Goal: Information Seeking & Learning: Learn about a topic

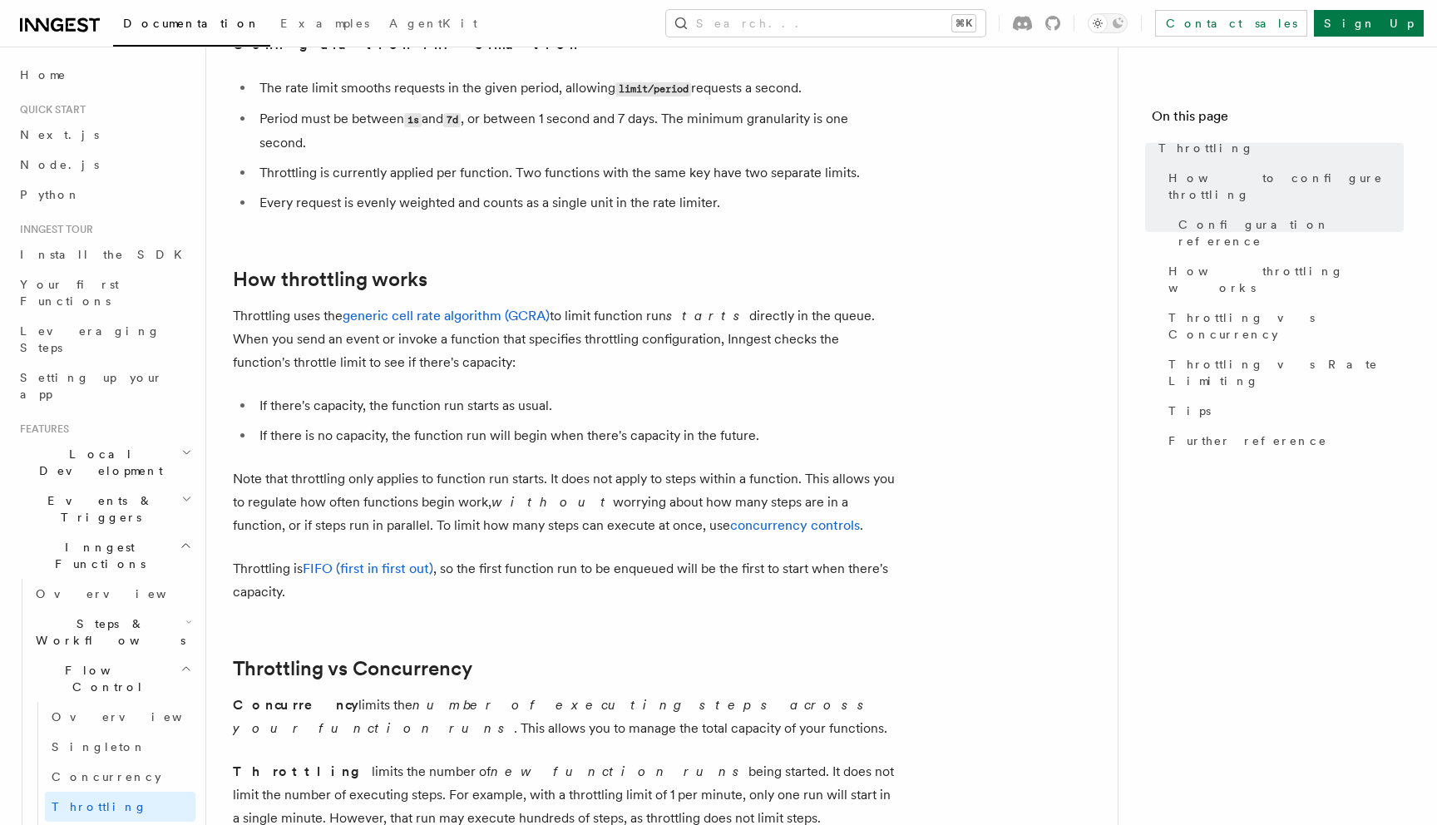
scroll to position [1196, 0]
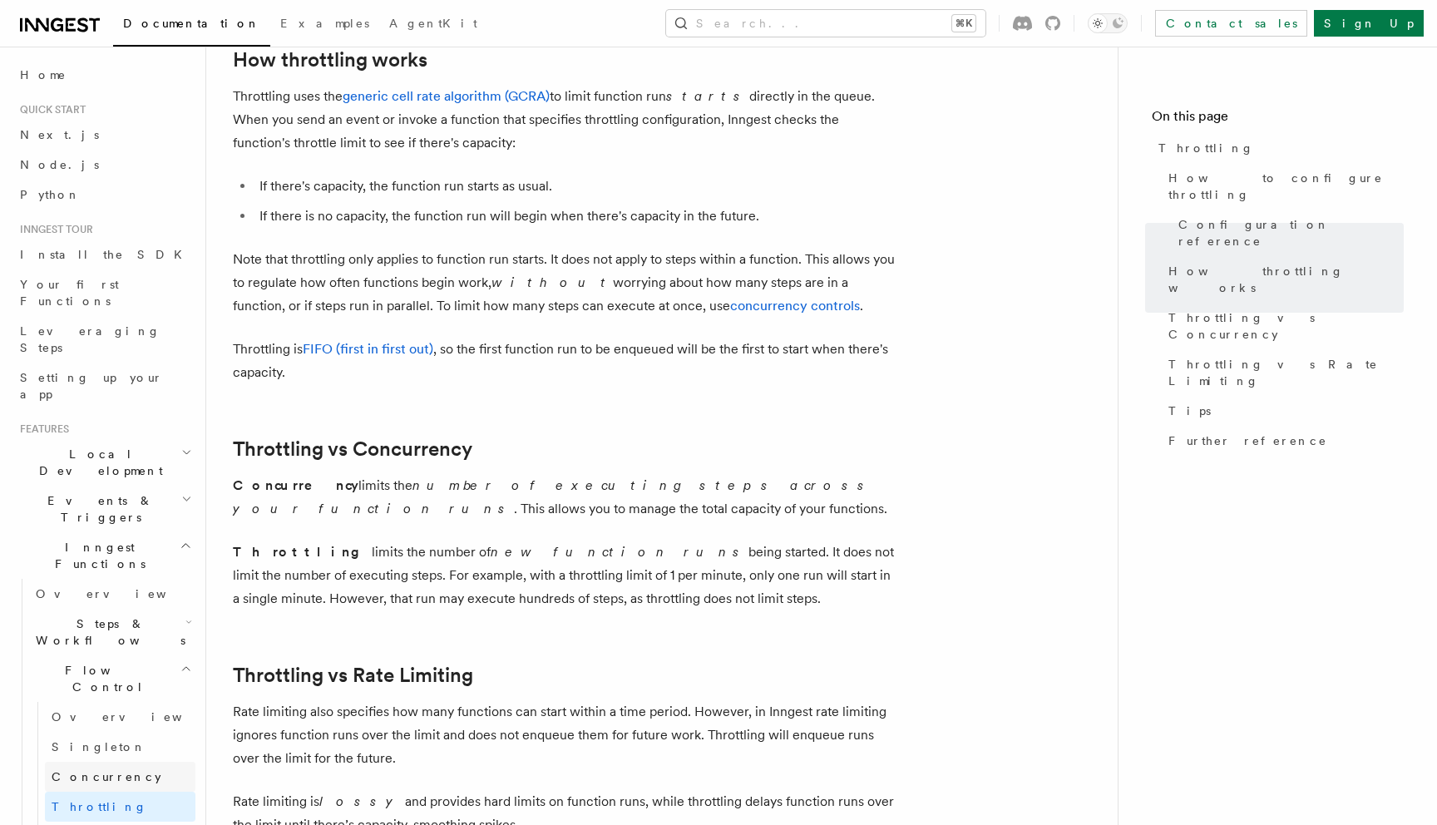
click at [91, 762] on link "Concurrency" at bounding box center [120, 777] width 151 height 30
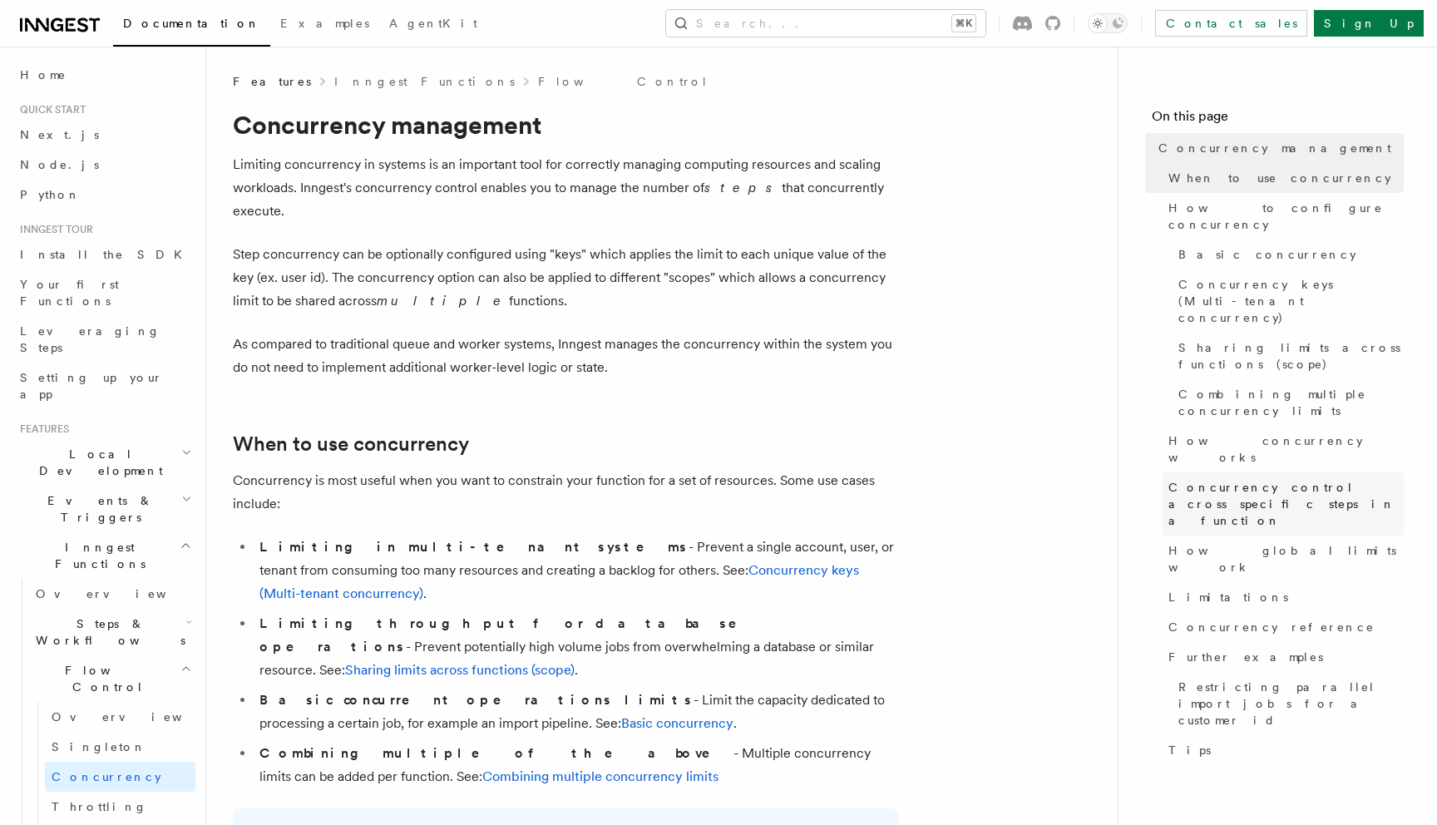
click at [1248, 479] on span "Concurrency control across specific steps in a function" at bounding box center [1285, 504] width 235 height 50
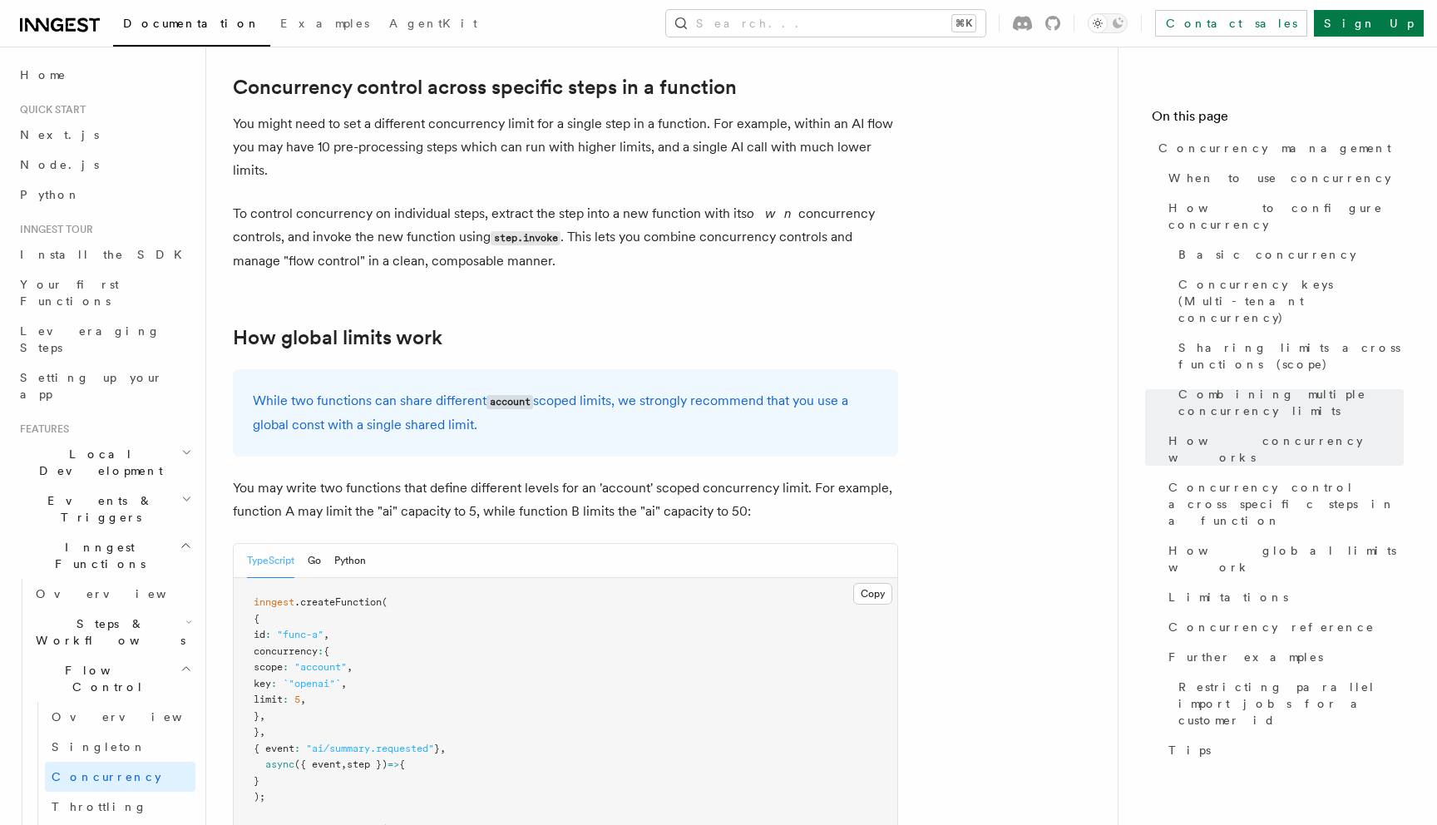
scroll to position [4134, 0]
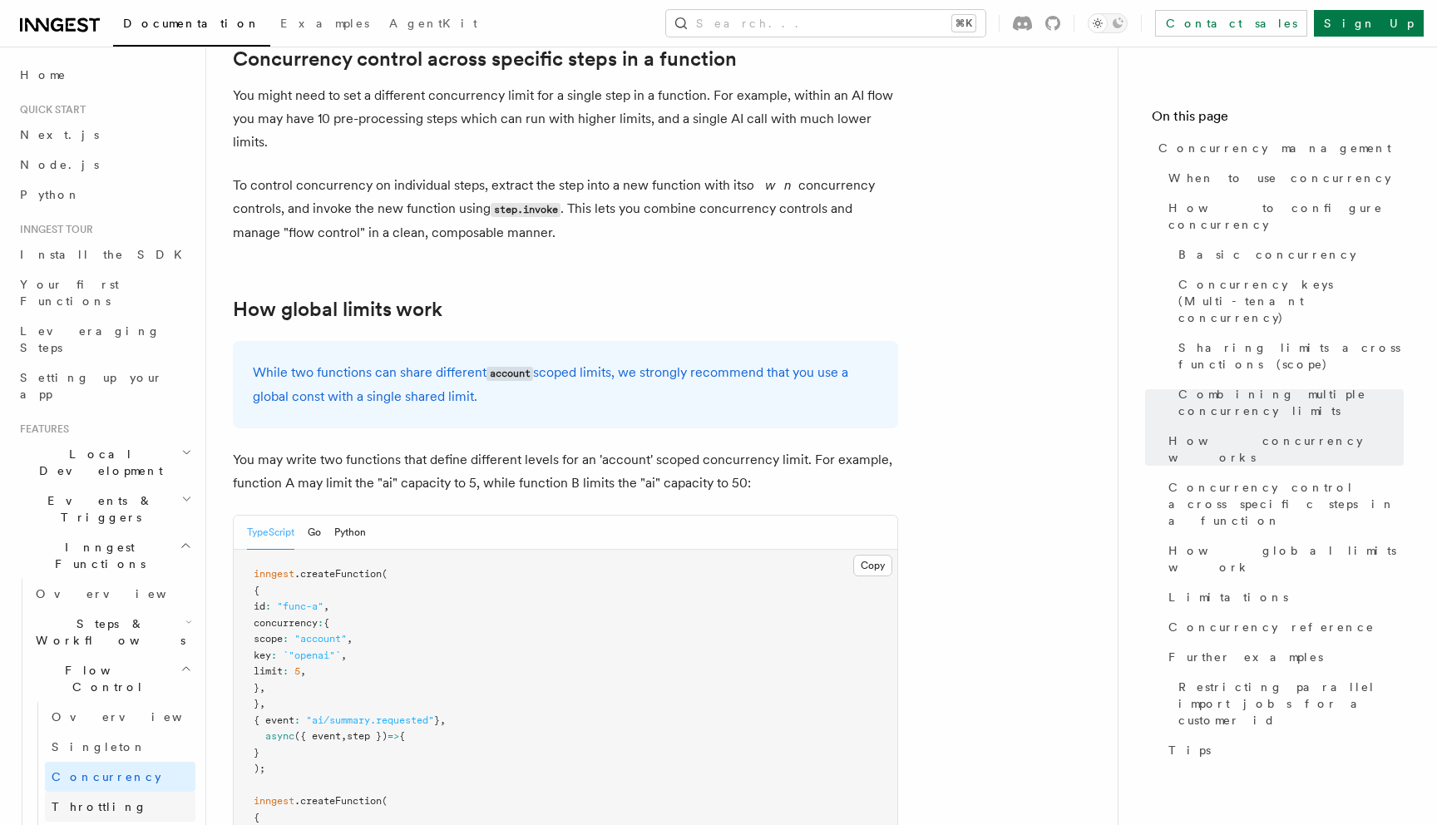
click at [96, 800] on span "Throttling" at bounding box center [100, 806] width 96 height 13
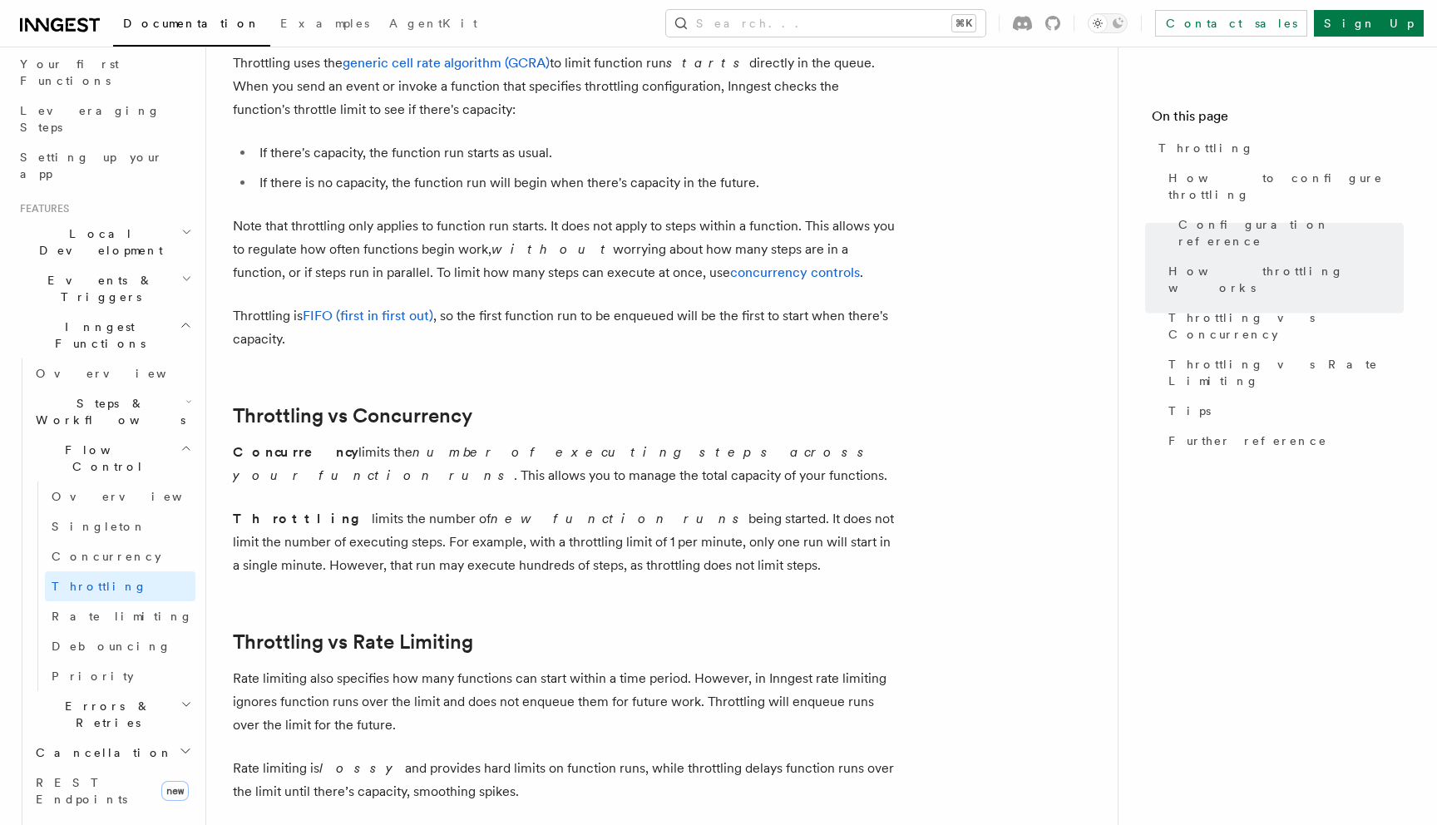
scroll to position [1794, 0]
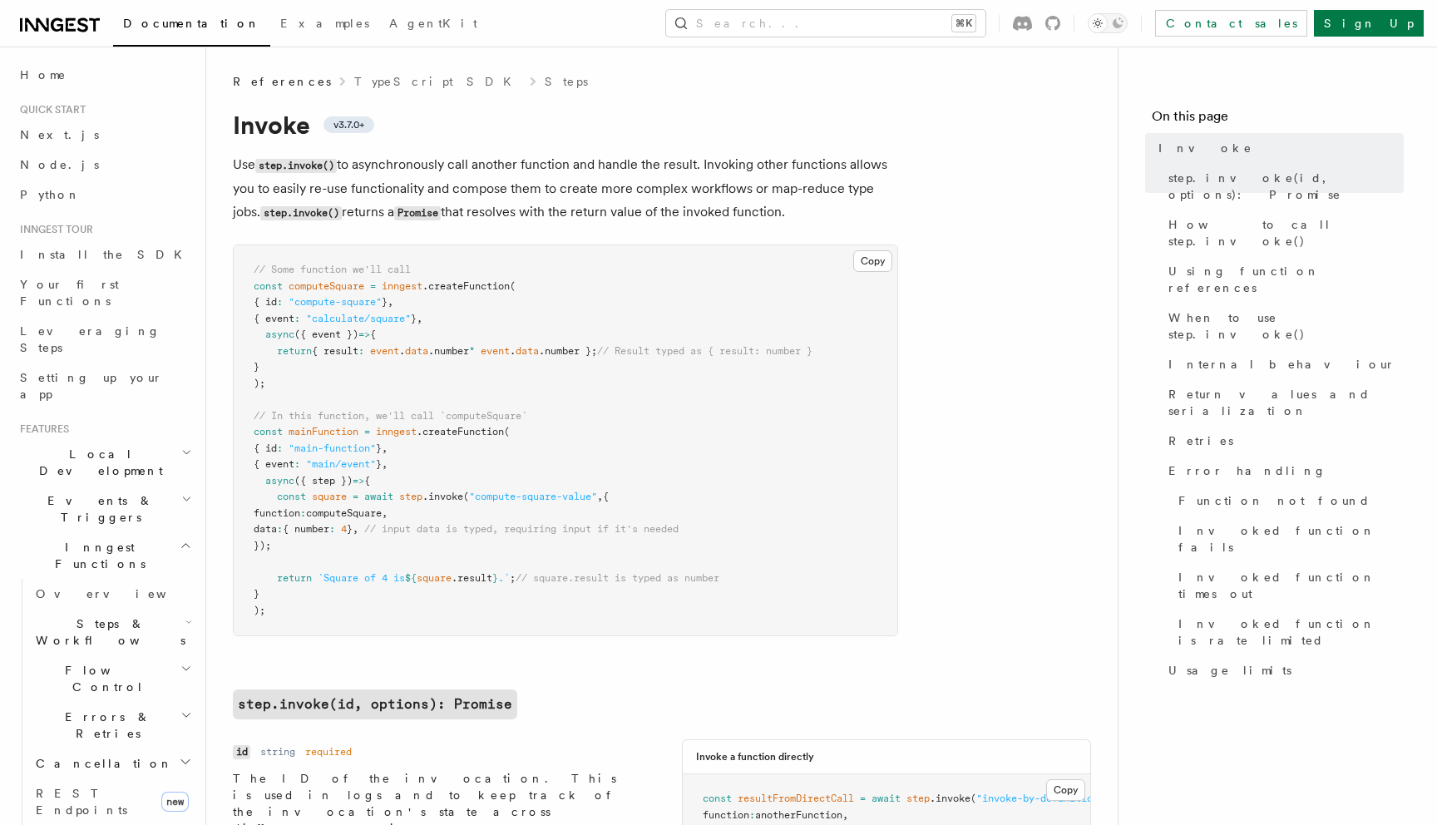
click at [422, 500] on span "step" at bounding box center [410, 497] width 23 height 12
click at [1247, 522] on span "Invoked function fails" at bounding box center [1290, 538] width 225 height 33
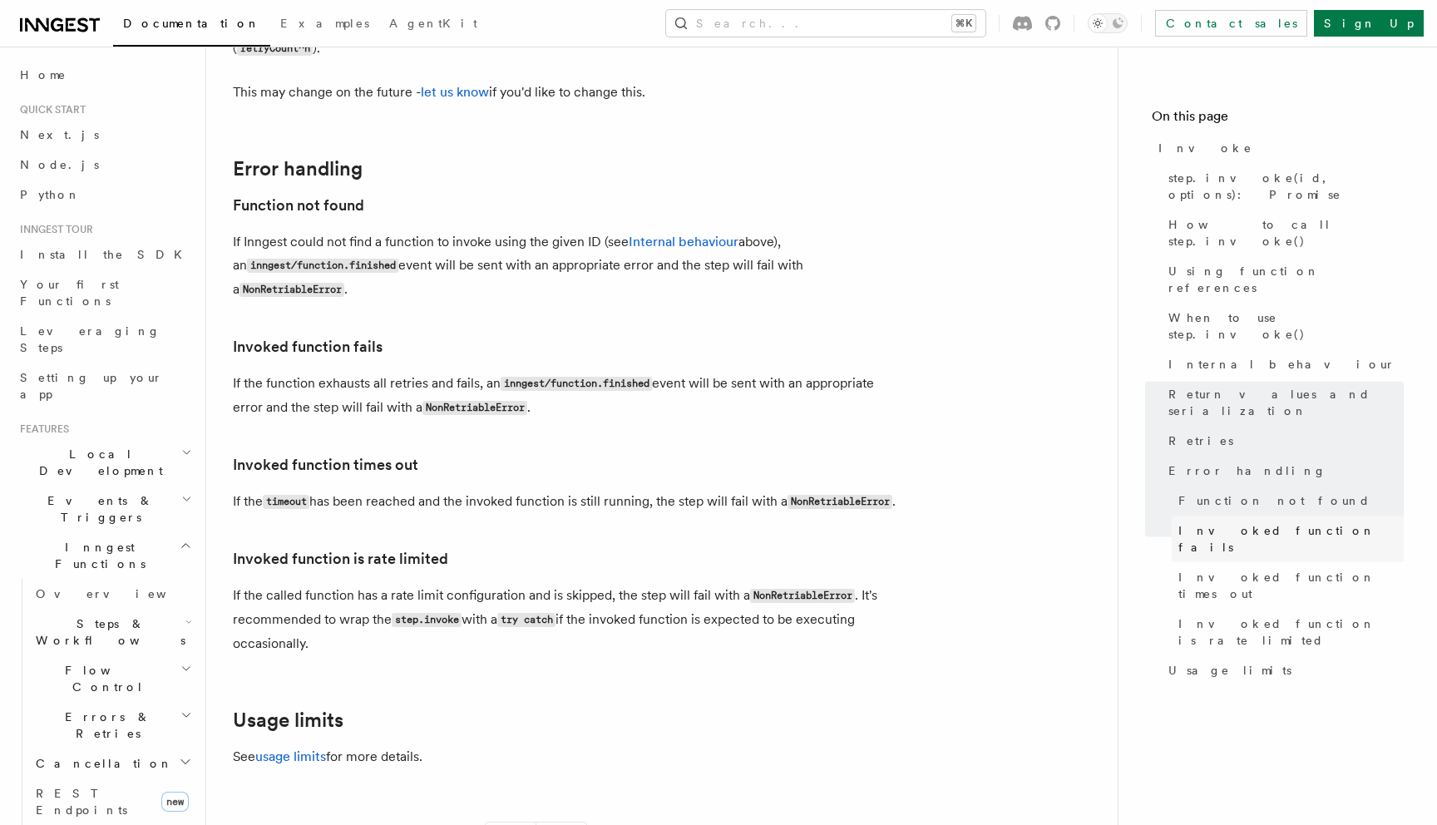
scroll to position [3587, 0]
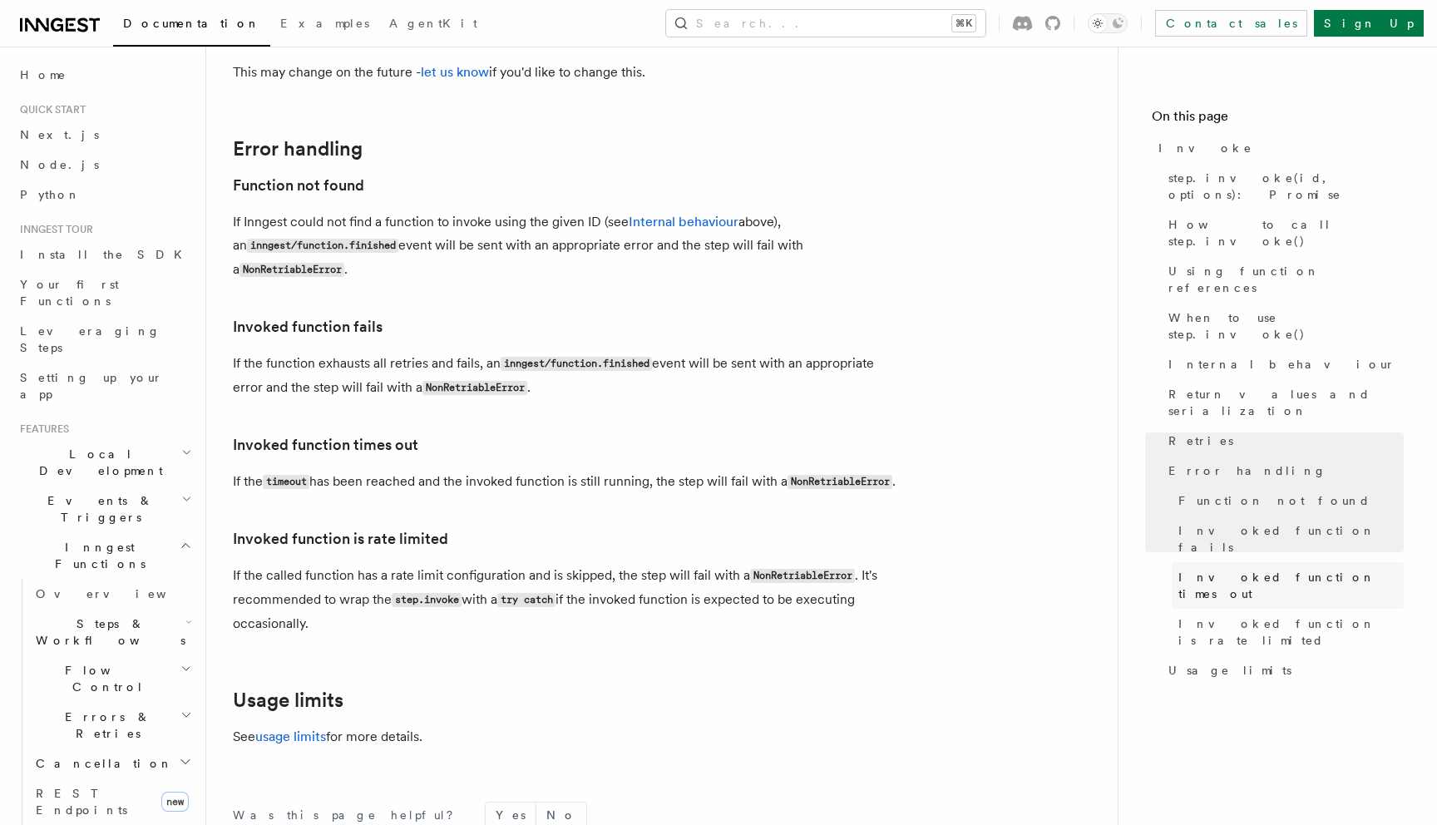
click at [1253, 569] on span "Invoked function times out" at bounding box center [1290, 585] width 225 height 33
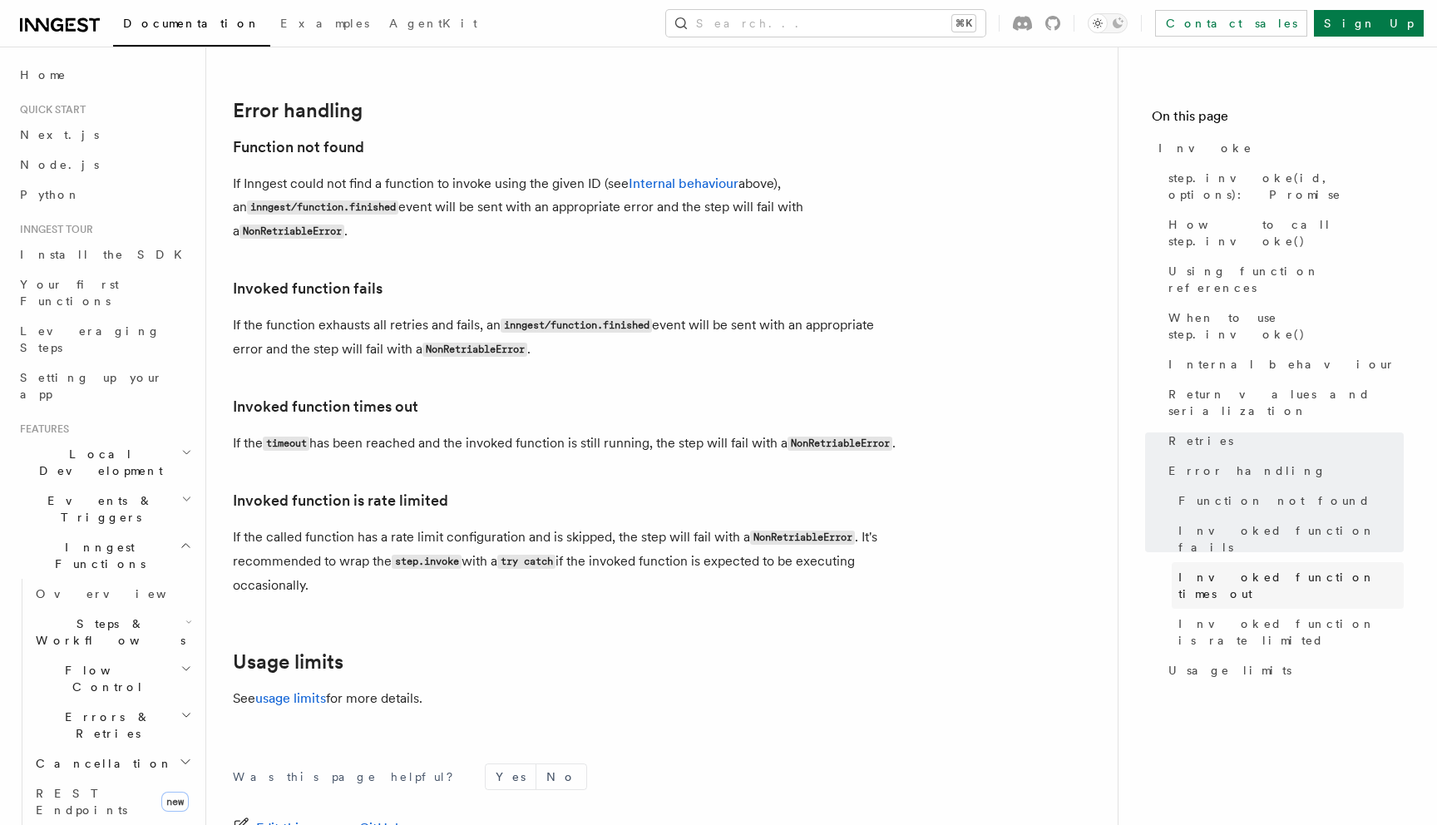
scroll to position [3632, 0]
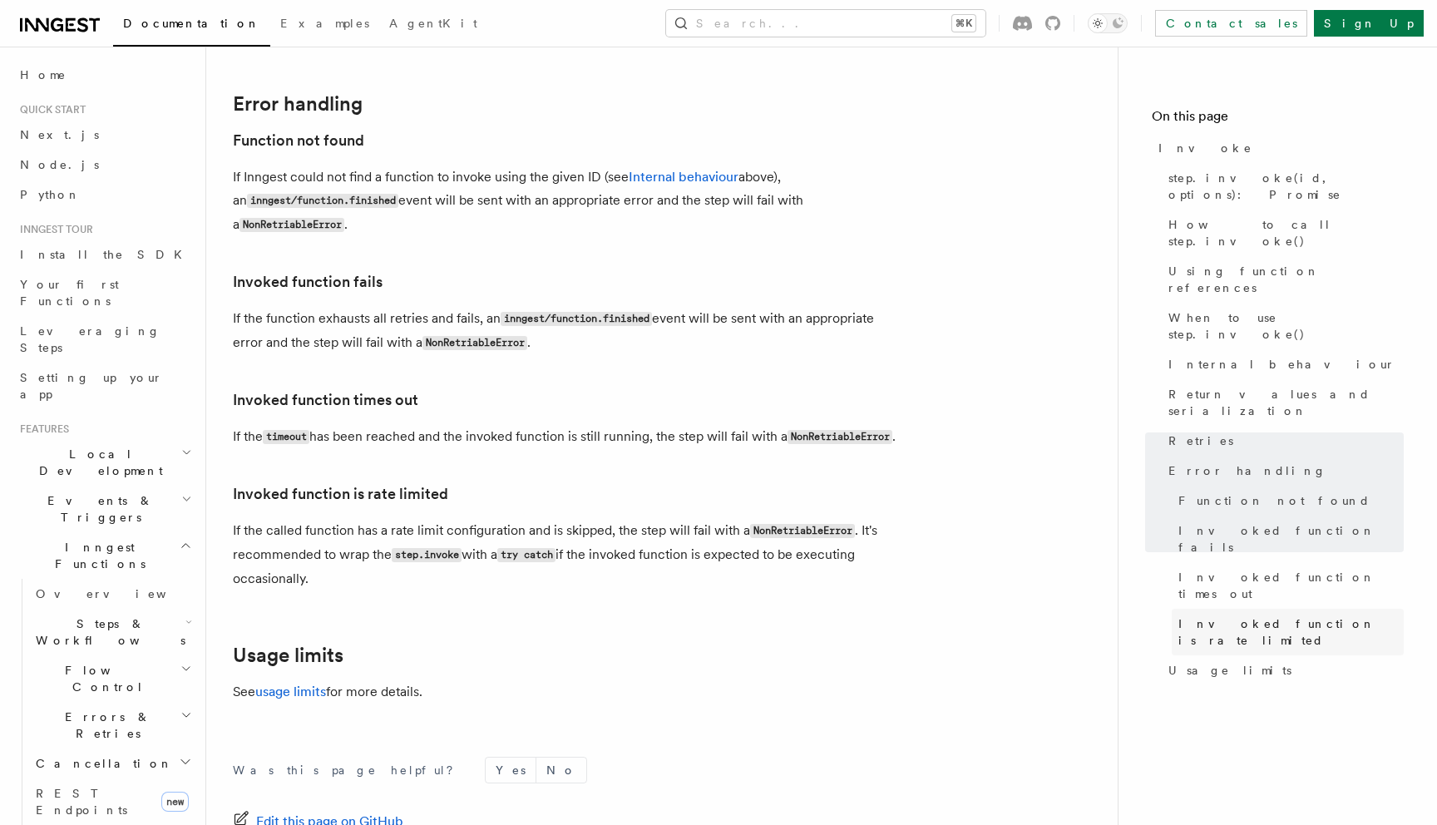
click at [1256, 615] on span "Invoked function is rate limited" at bounding box center [1290, 631] width 225 height 33
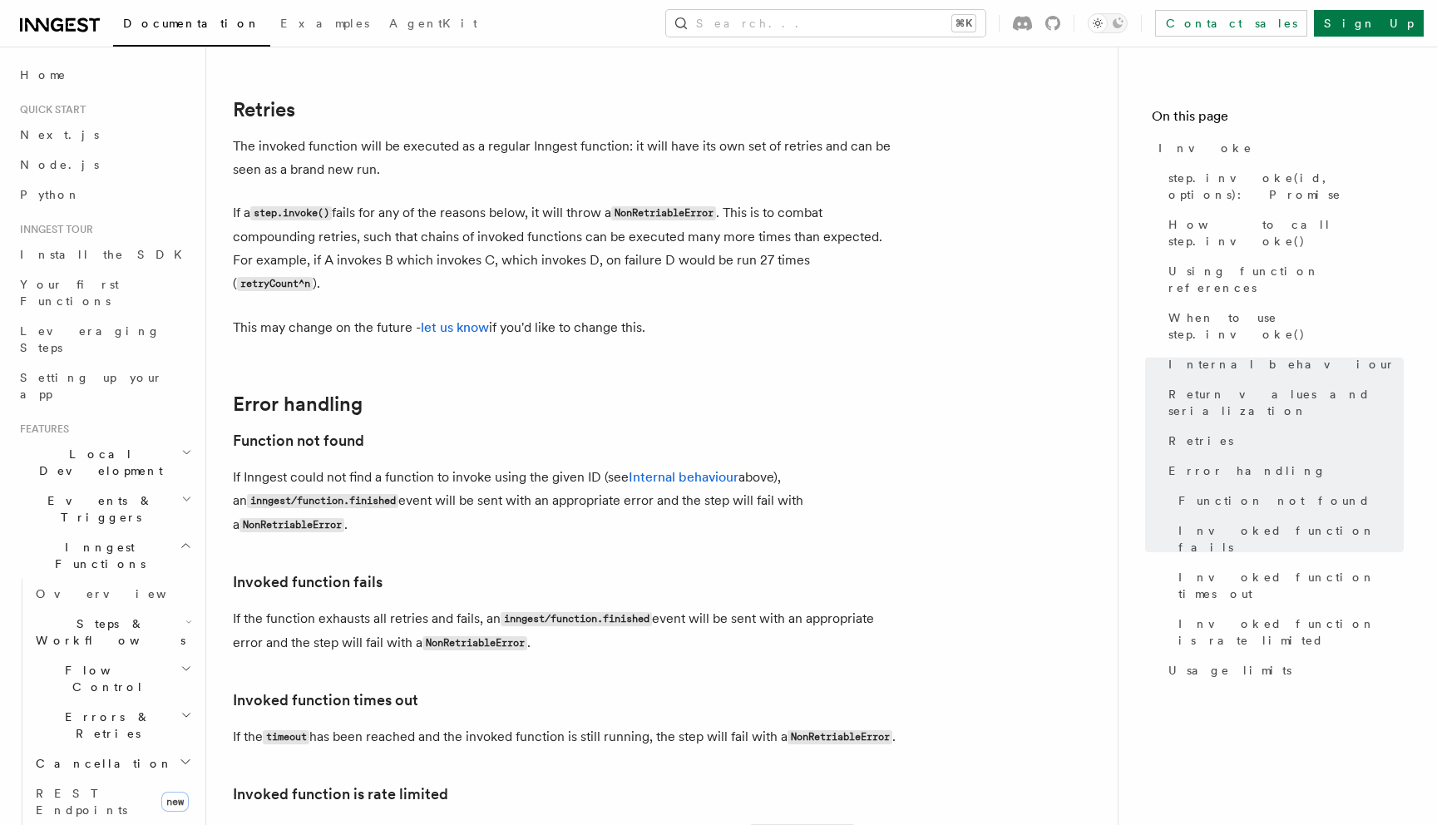
scroll to position [3331, 0]
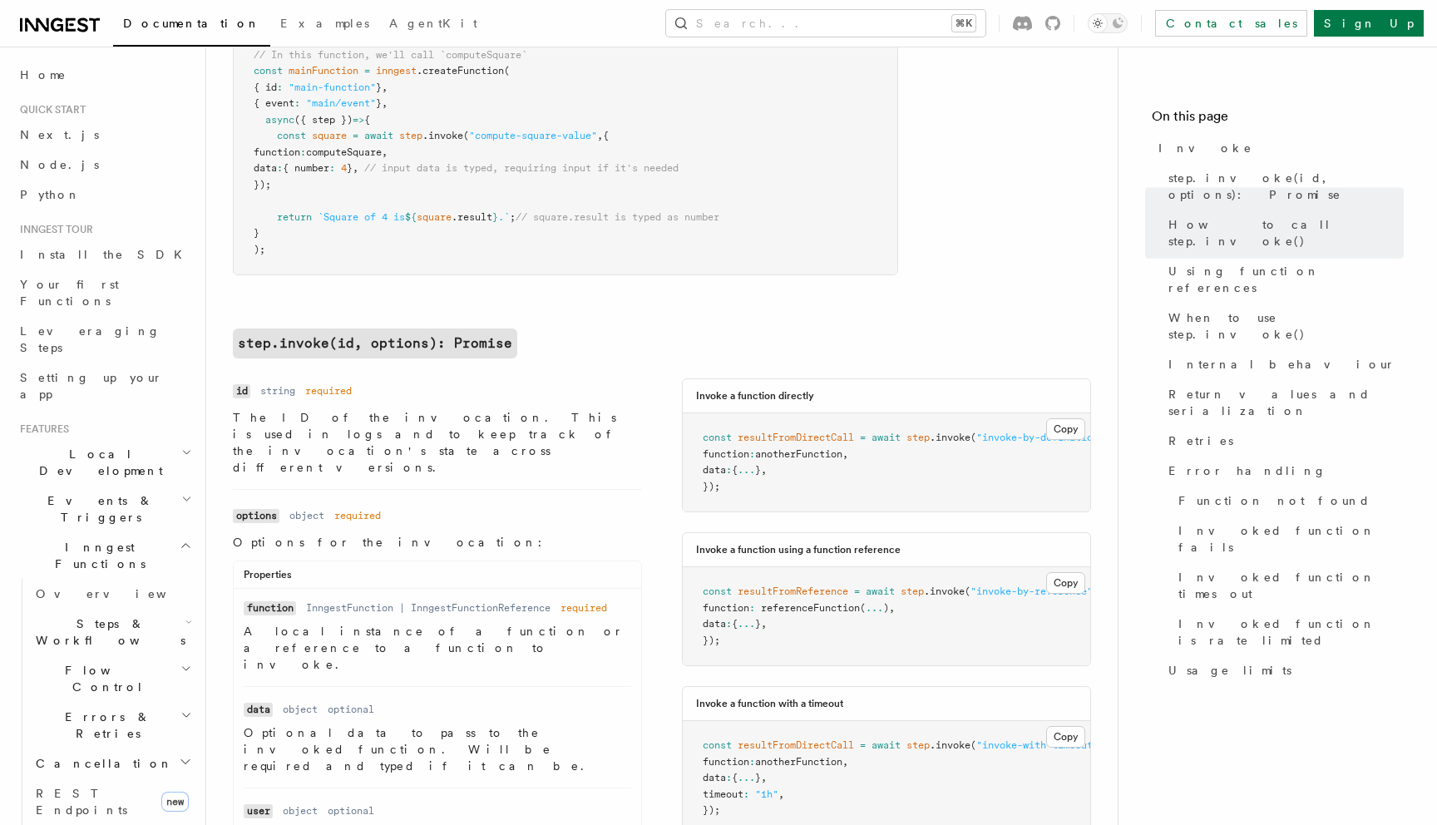
scroll to position [258, 0]
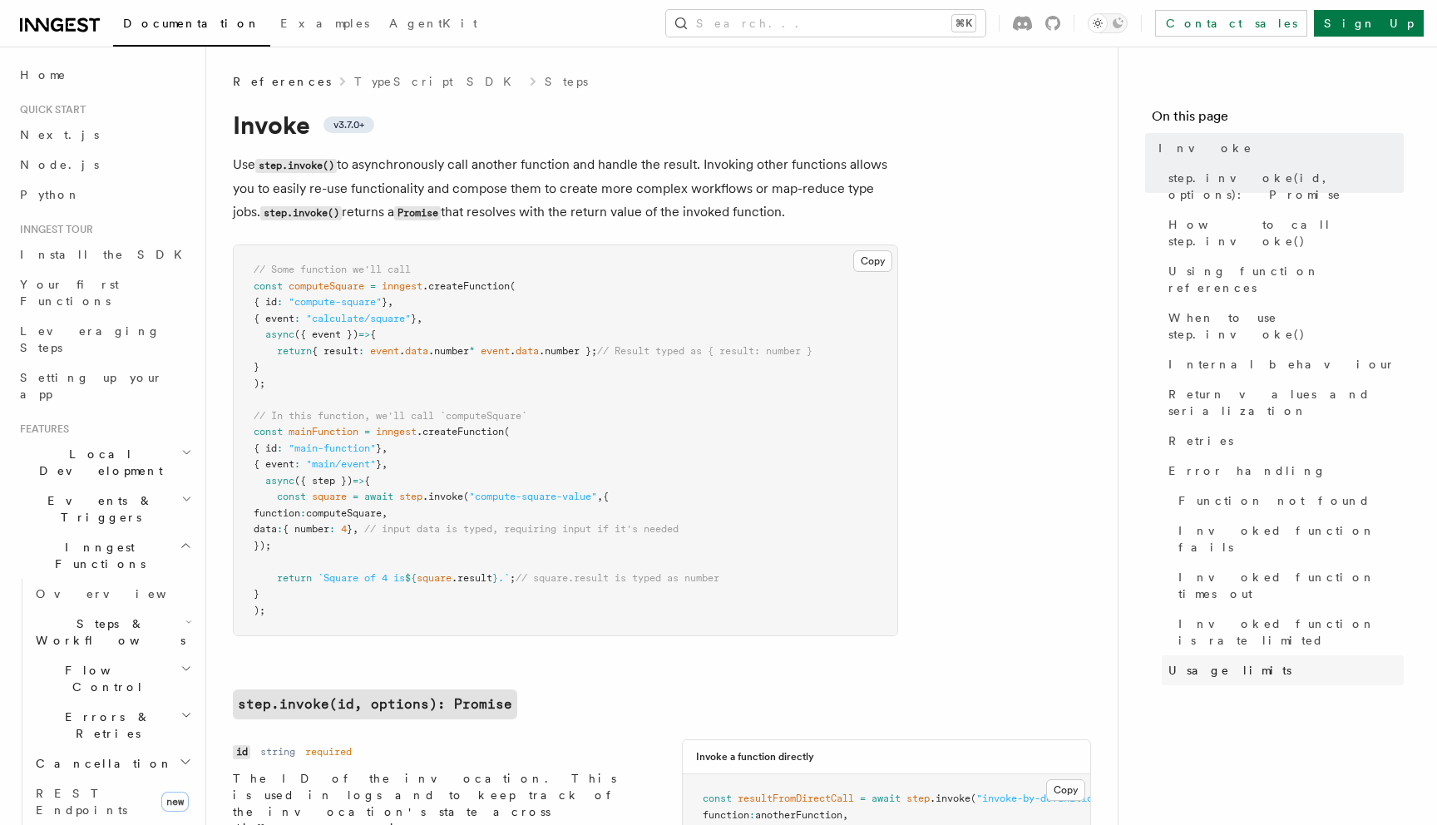
click at [1194, 662] on span "Usage limits" at bounding box center [1229, 670] width 123 height 17
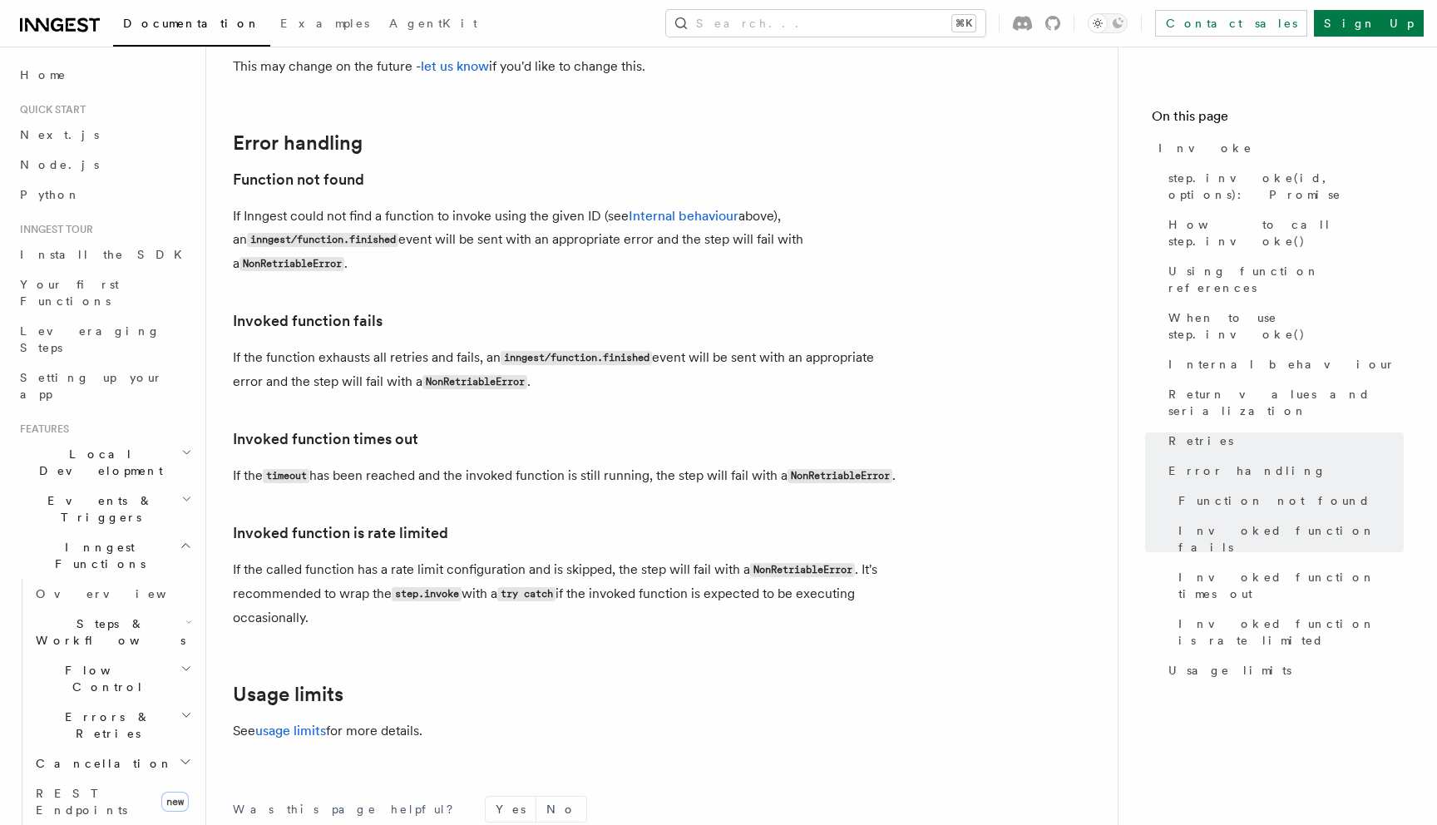
scroll to position [3590, 0]
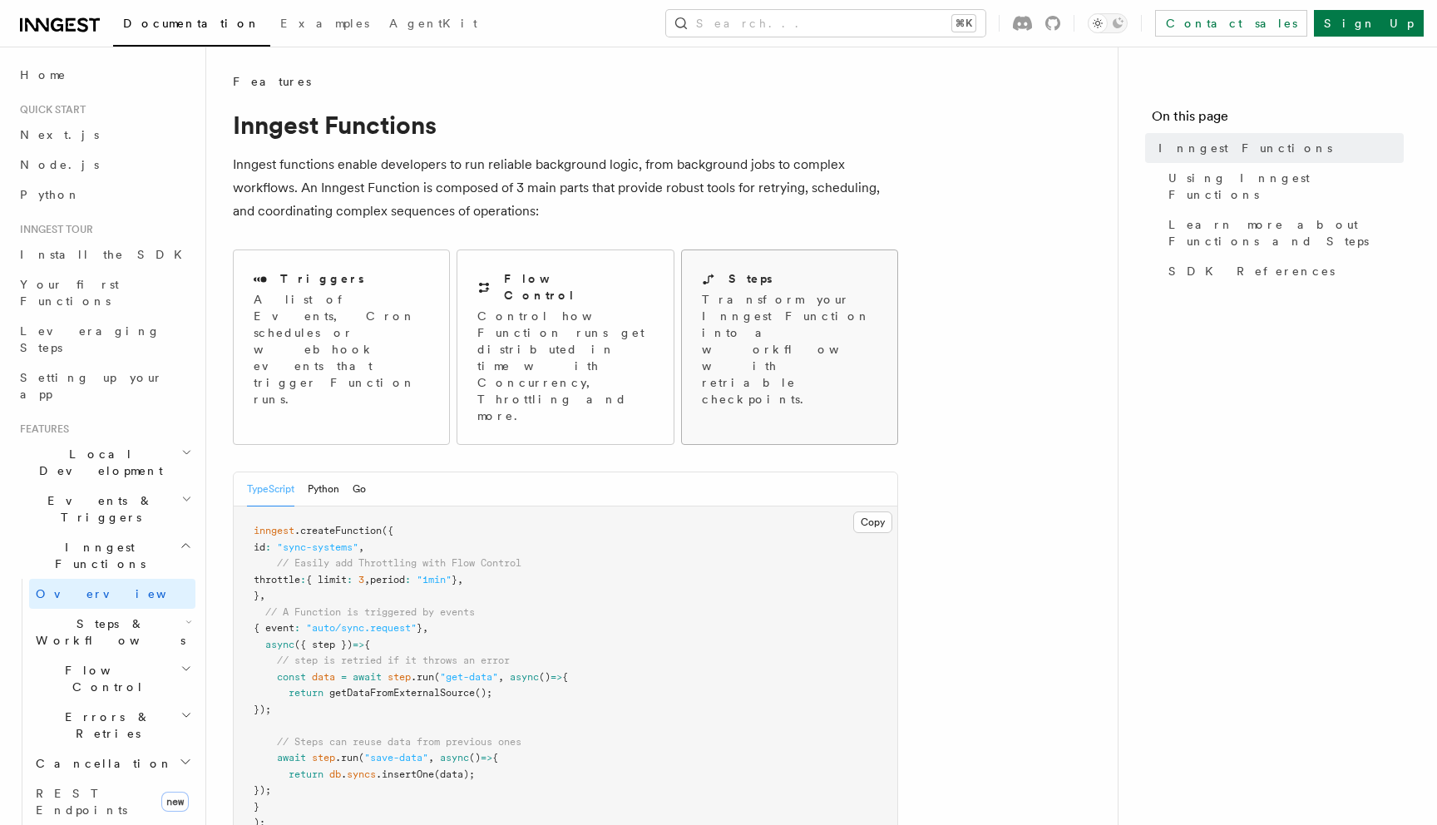
click at [768, 308] on p "Transform your Inngest Function into a workflow with retriable checkpoints." at bounding box center [791, 349] width 178 height 116
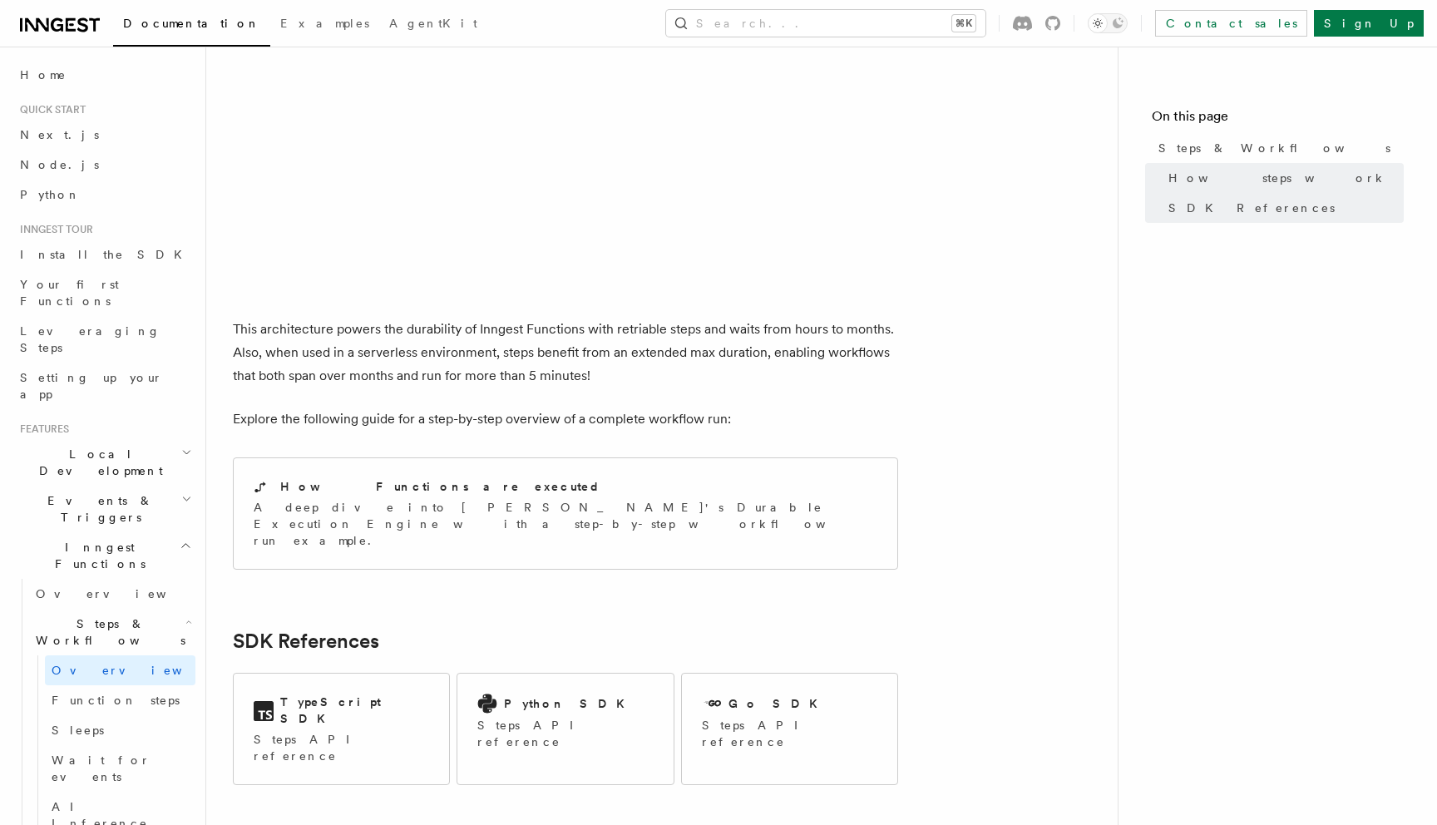
scroll to position [1522, 0]
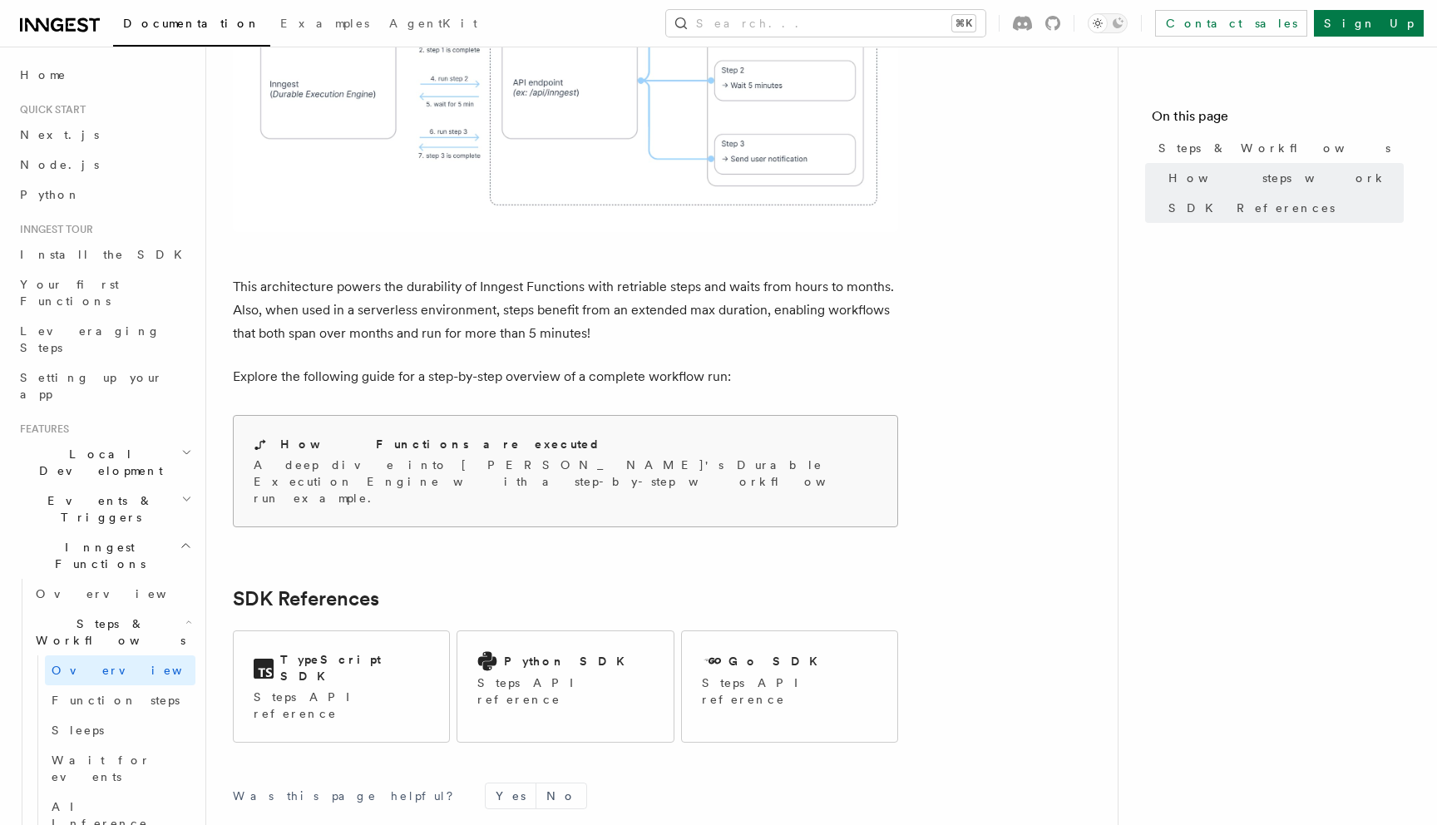
click at [395, 416] on div "How Functions are executed A deep dive into [PERSON_NAME]'s Durable Execution E…" at bounding box center [566, 471] width 664 height 111
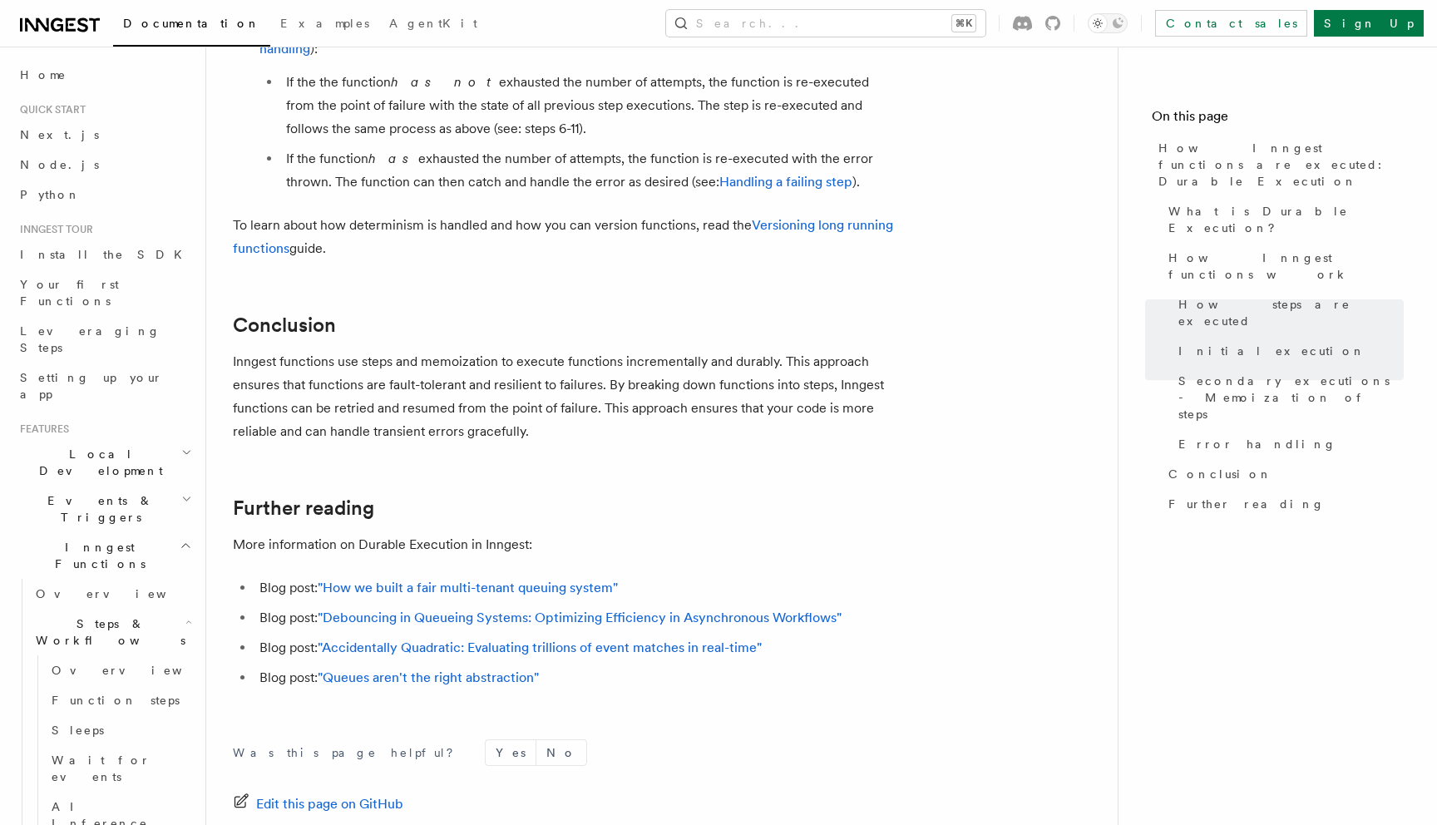
scroll to position [3117, 0]
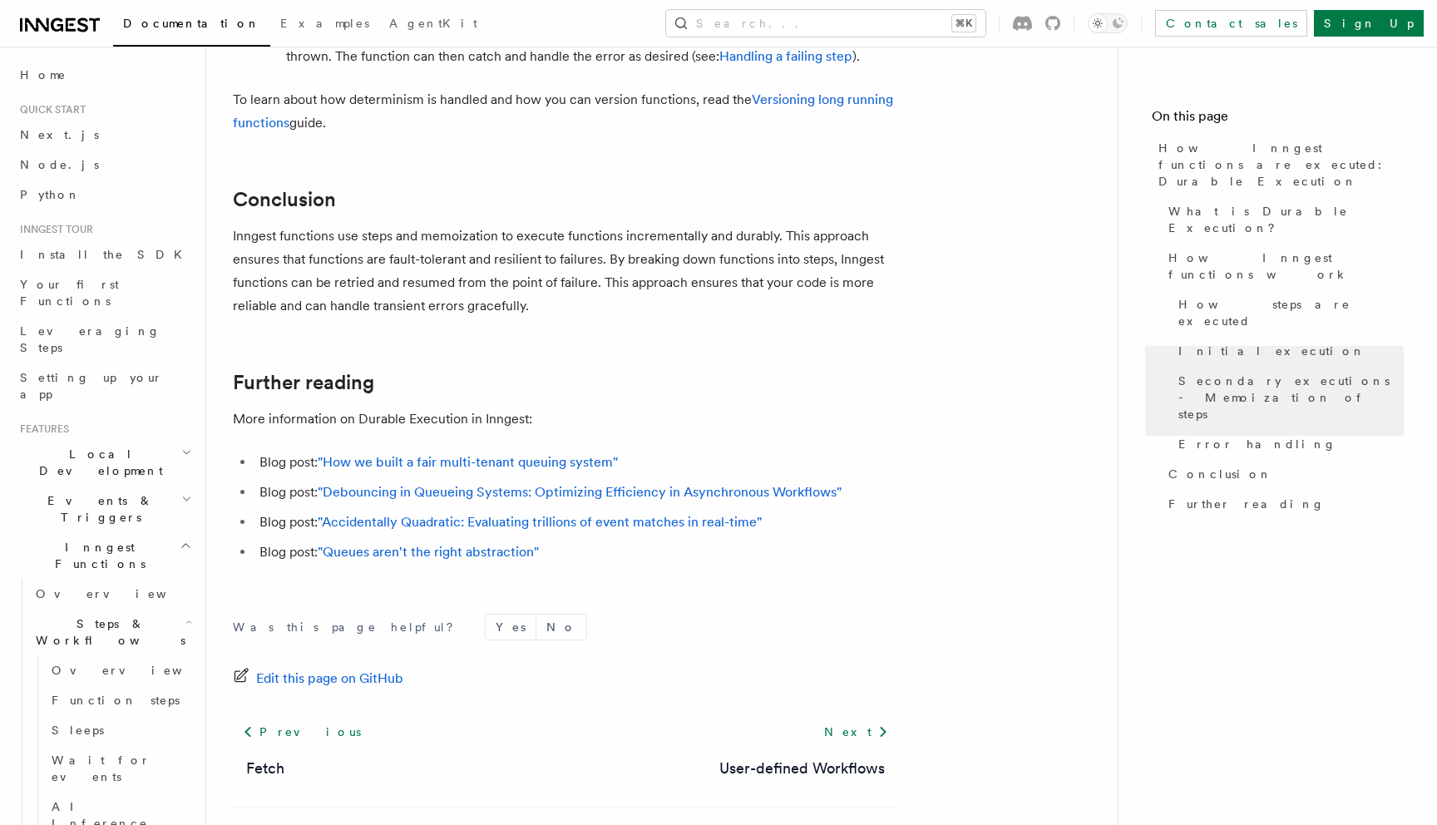
click at [118, 446] on span "Local Development" at bounding box center [97, 462] width 168 height 33
click at [74, 494] on span "Overview" at bounding box center [121, 500] width 171 height 13
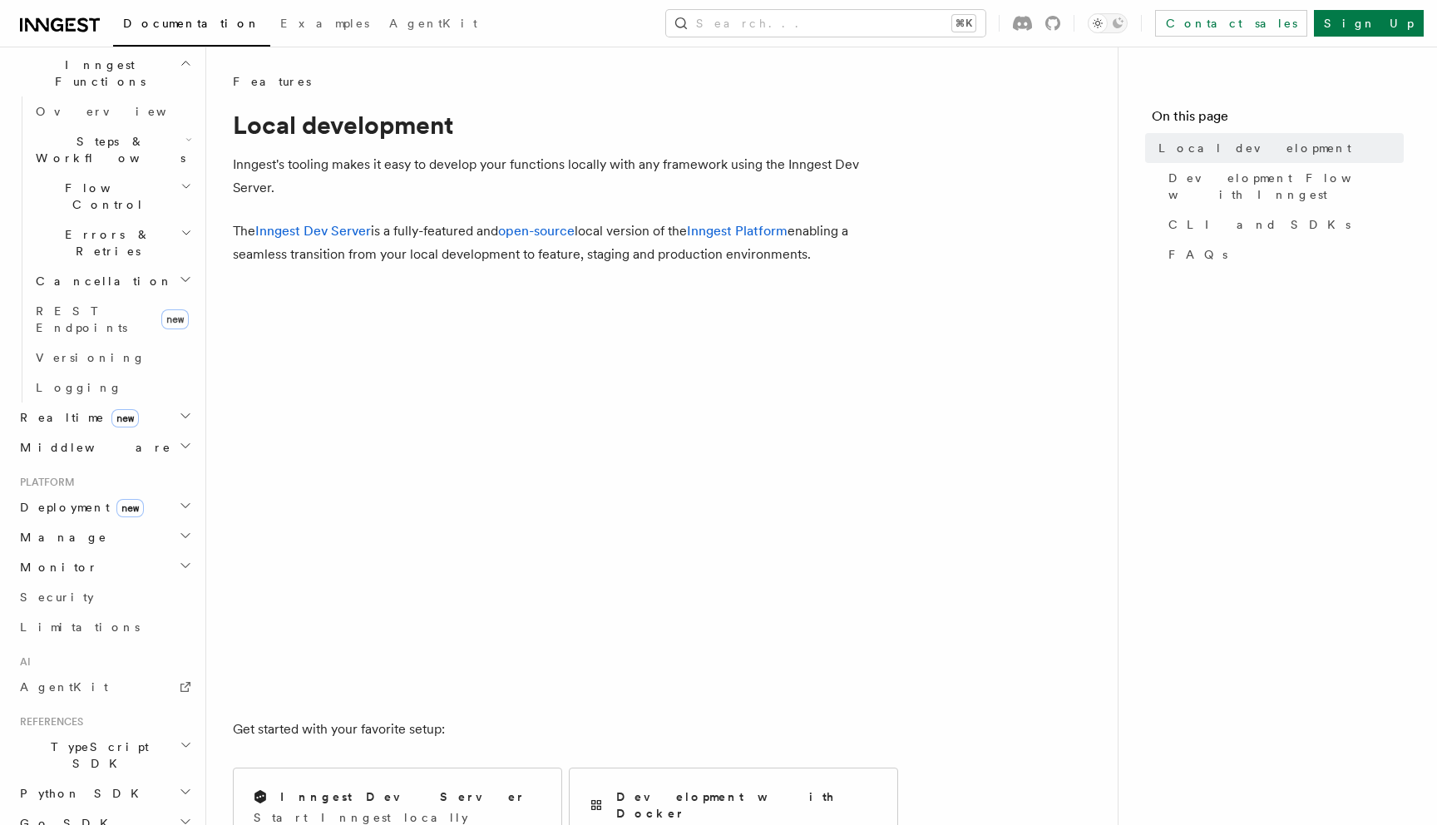
scroll to position [655, 0]
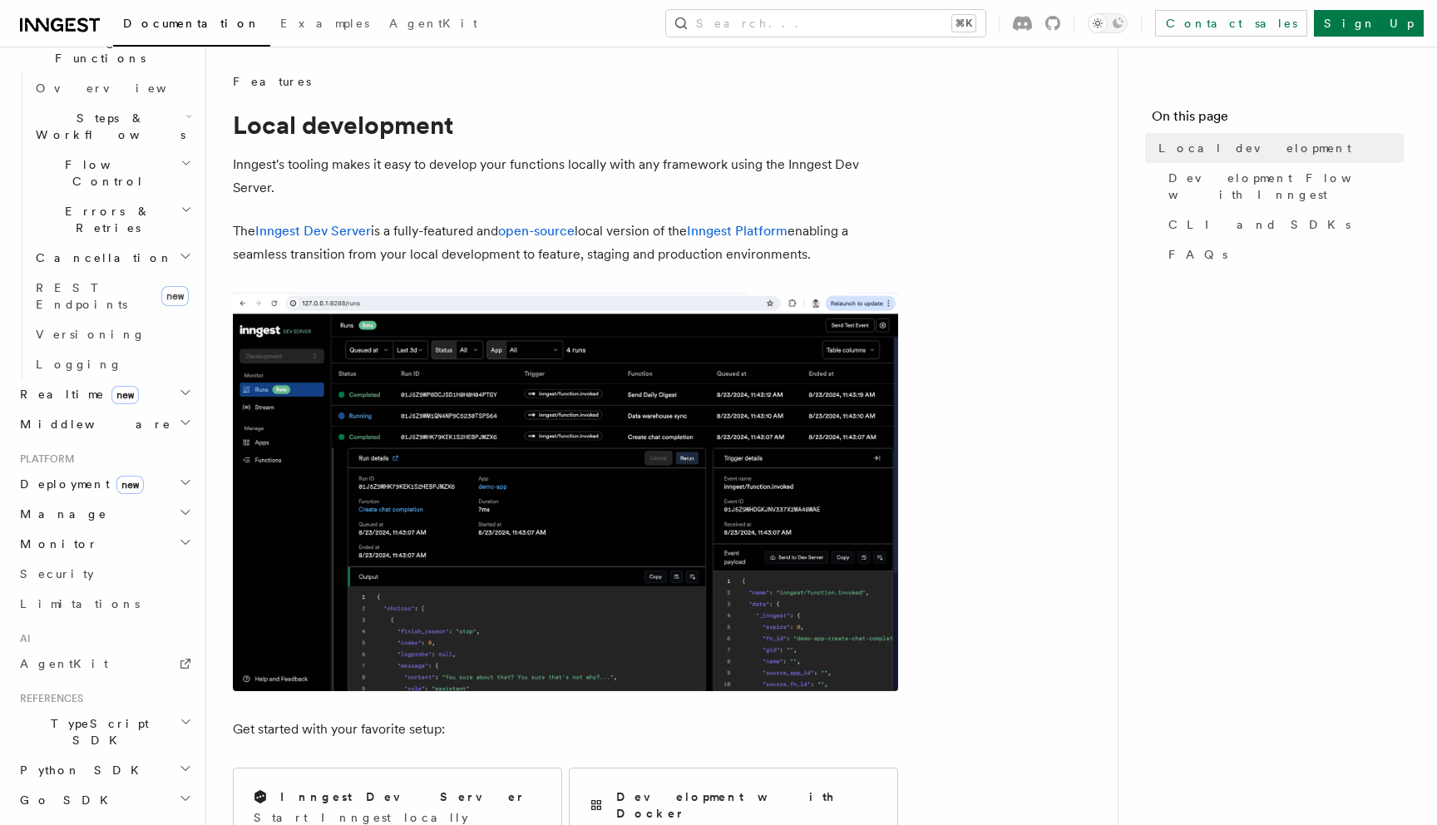
click at [151, 708] on h2 "TypeScript SDK" at bounding box center [104, 731] width 182 height 47
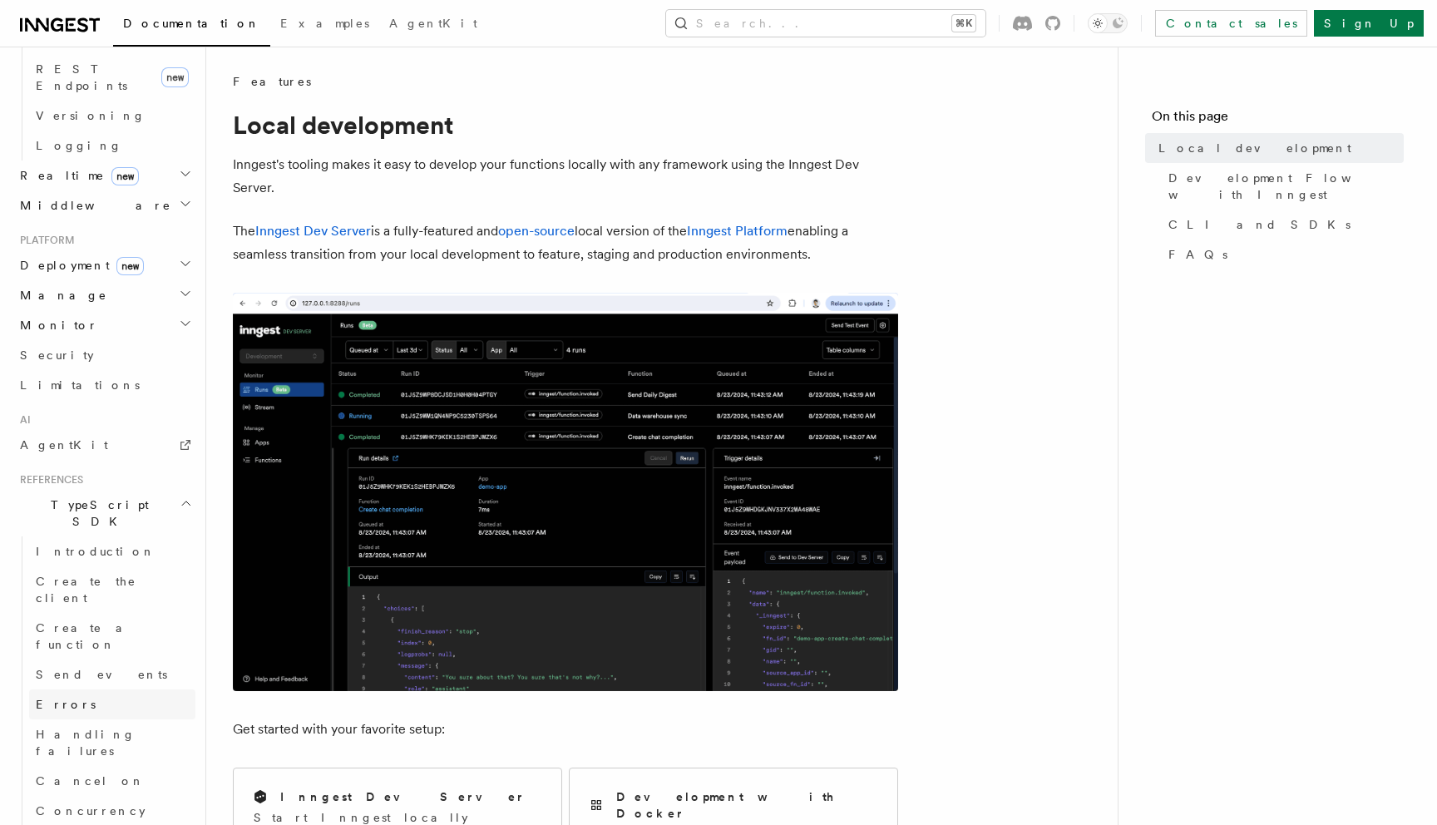
scroll to position [877, 0]
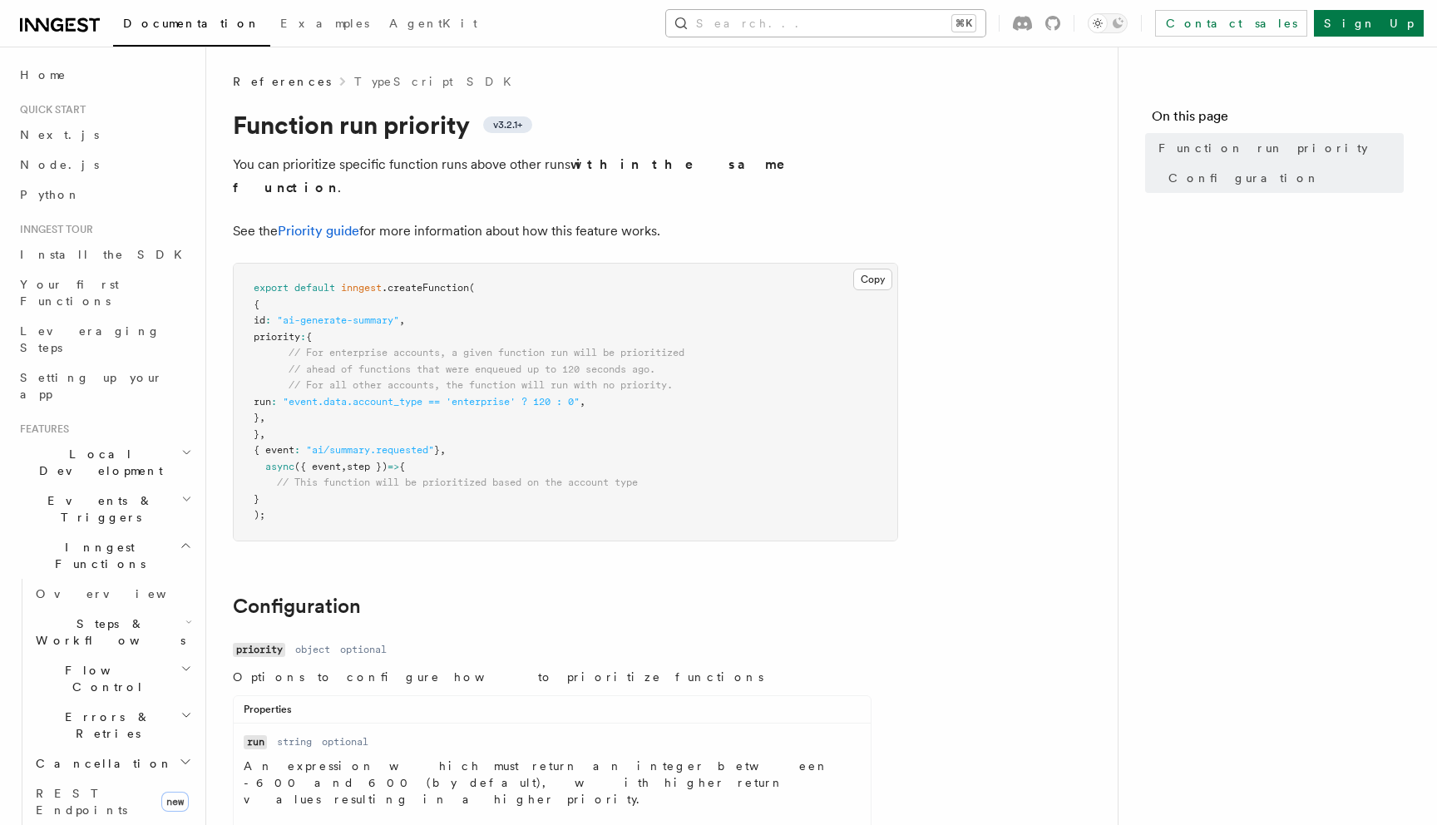
click at [872, 27] on button "Search... ⌘K" at bounding box center [825, 23] width 319 height 27
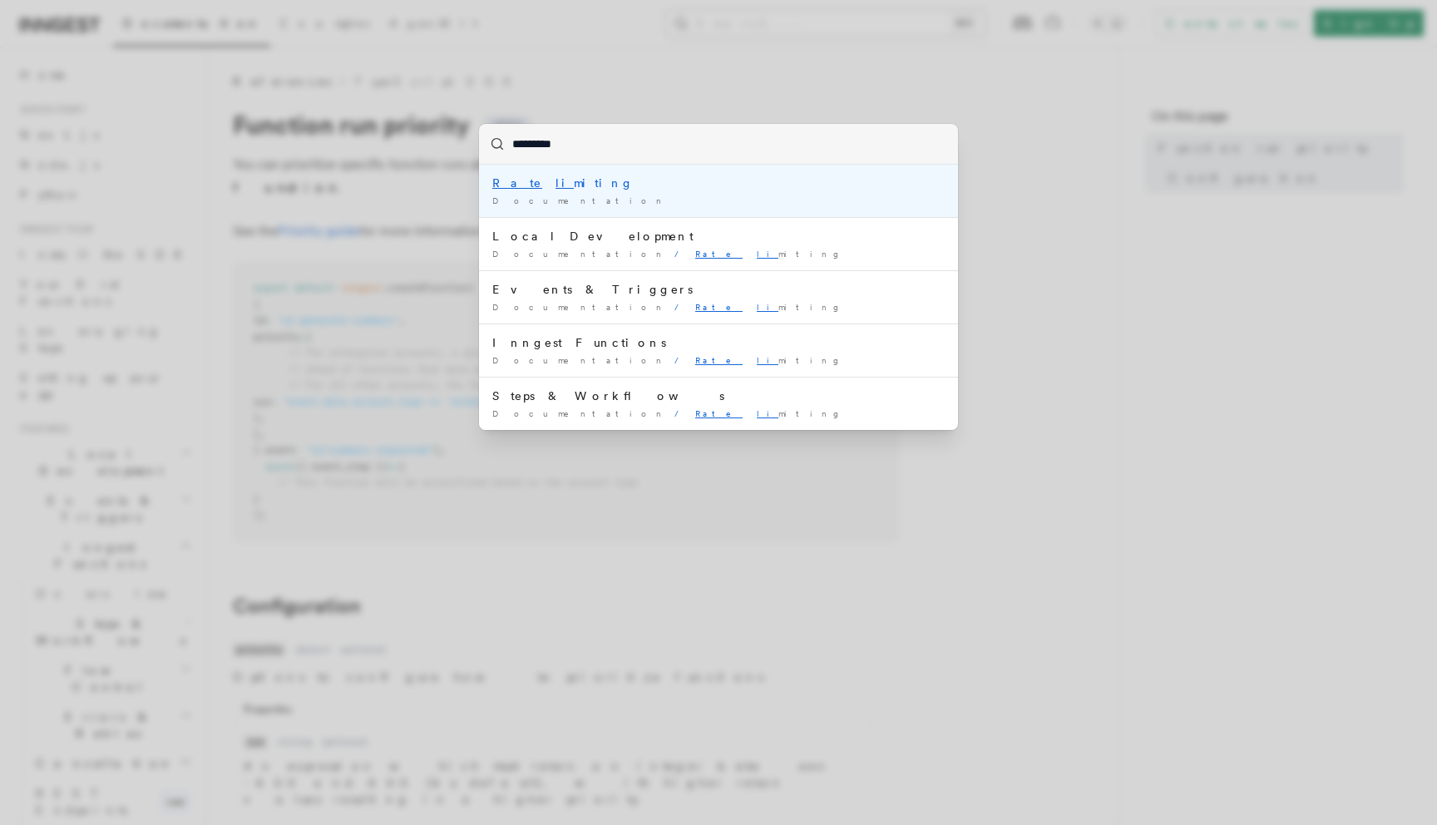
type input "**********"
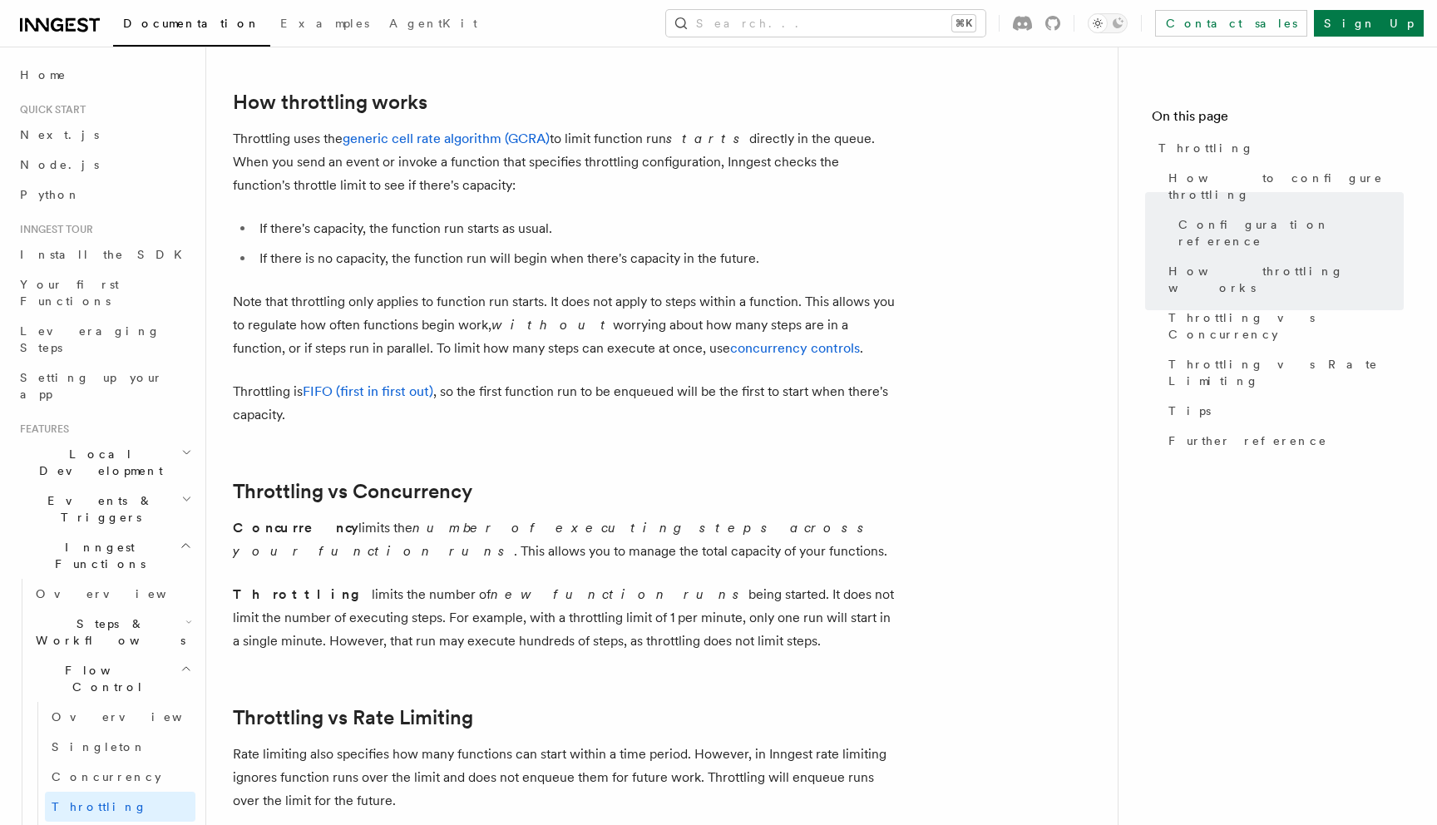
scroll to position [1167, 0]
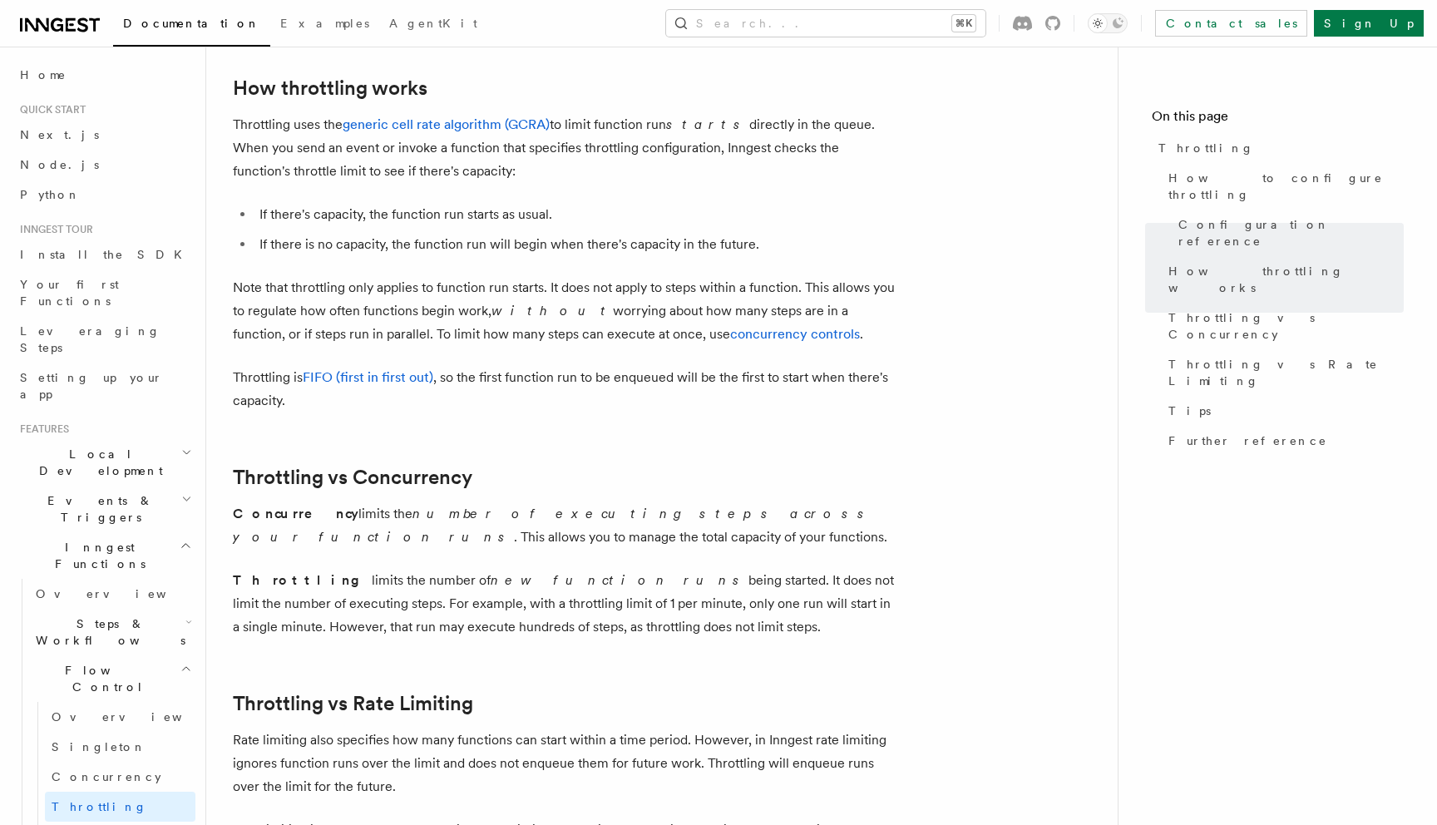
click at [479, 165] on p "Throttling uses the generic cell rate algorithm (GCRA) to limit function run st…" at bounding box center [565, 148] width 665 height 70
click at [730, 341] on link "concurrency controls" at bounding box center [795, 334] width 130 height 16
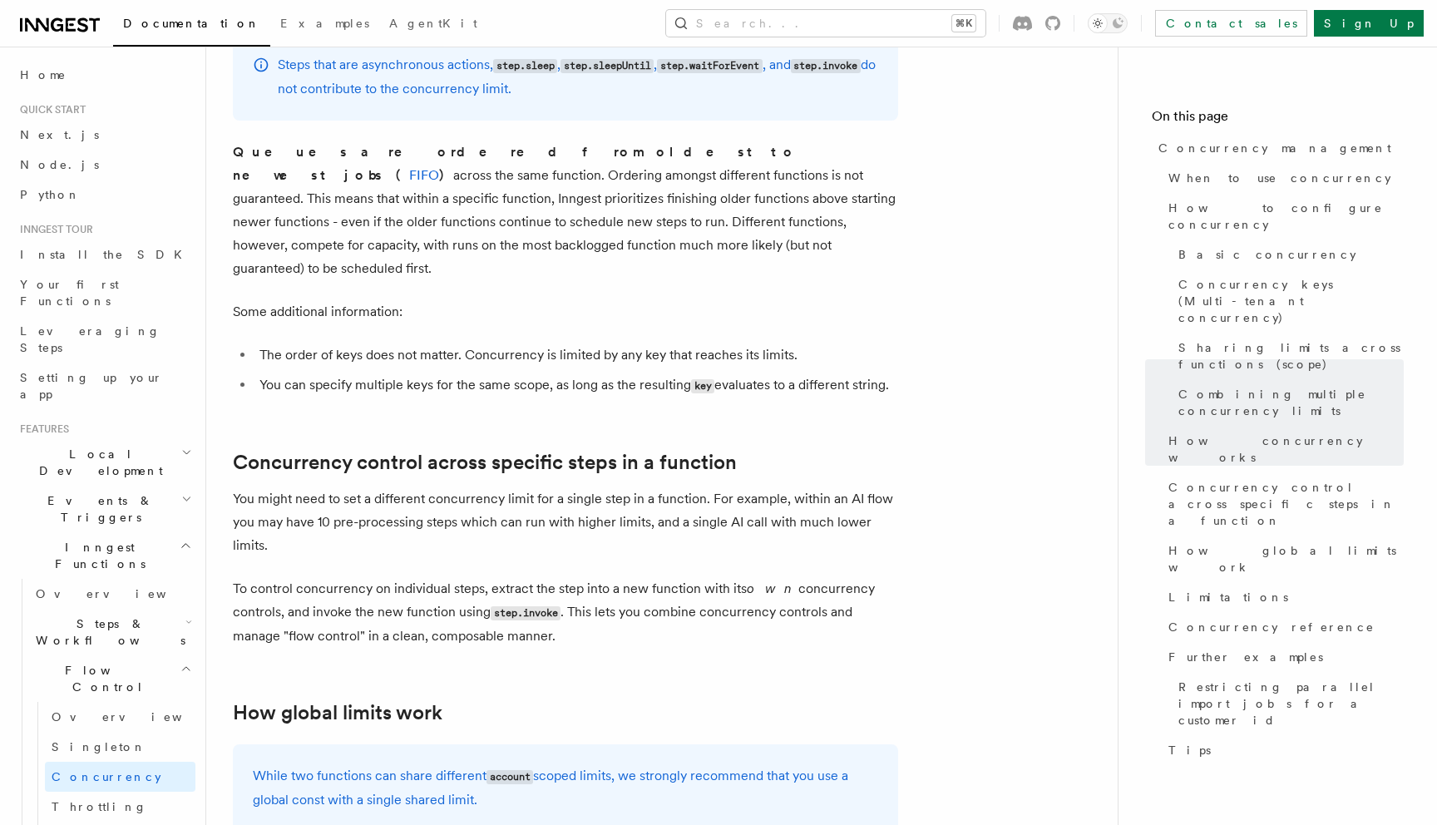
scroll to position [3729, 0]
click at [605, 580] on p "To control concurrency on individual steps, extract the step into a new functio…" at bounding box center [565, 615] width 665 height 71
click at [302, 453] on link "Concurrency control across specific steps in a function" at bounding box center [485, 464] width 504 height 23
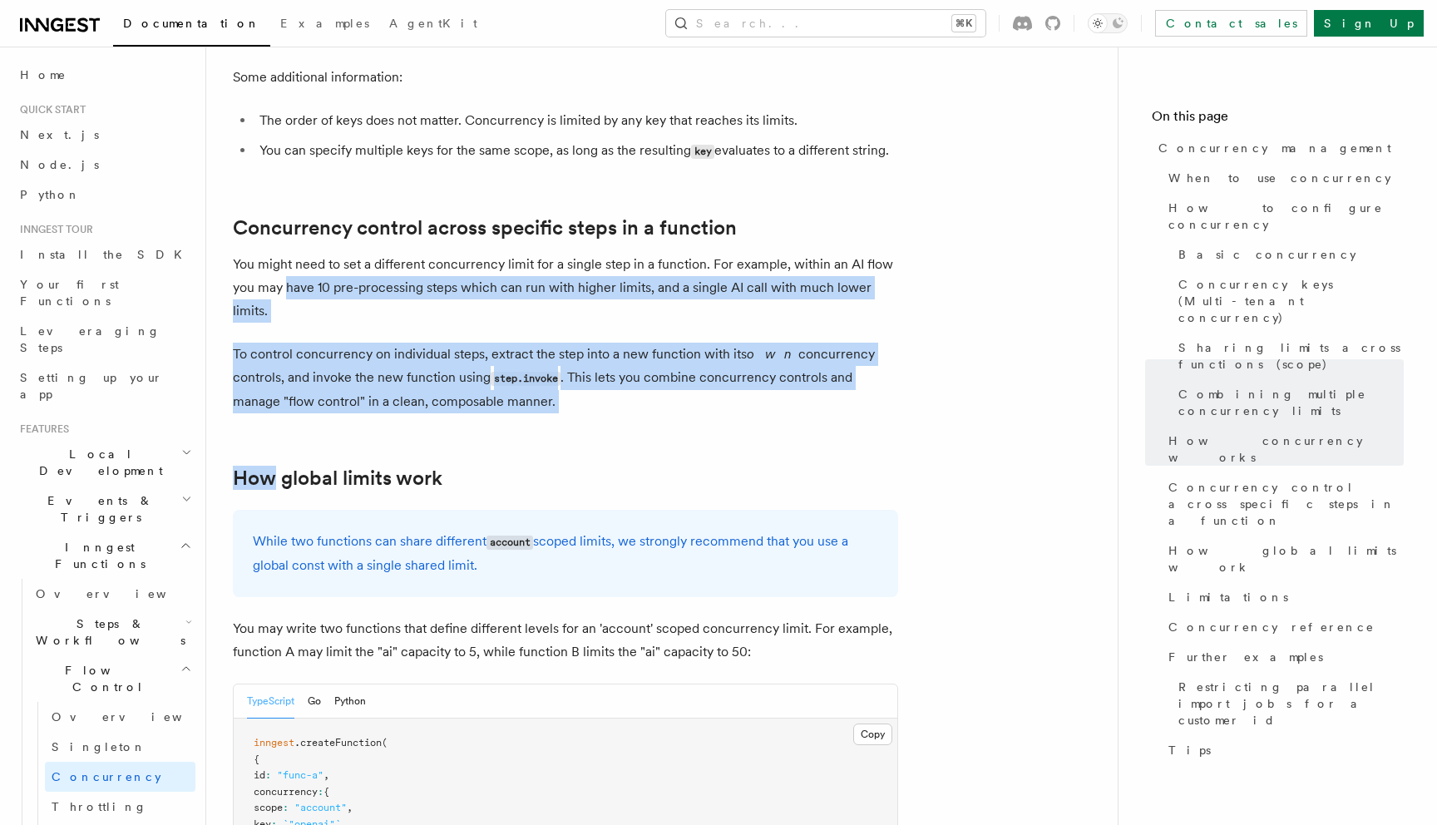
scroll to position [3968, 0]
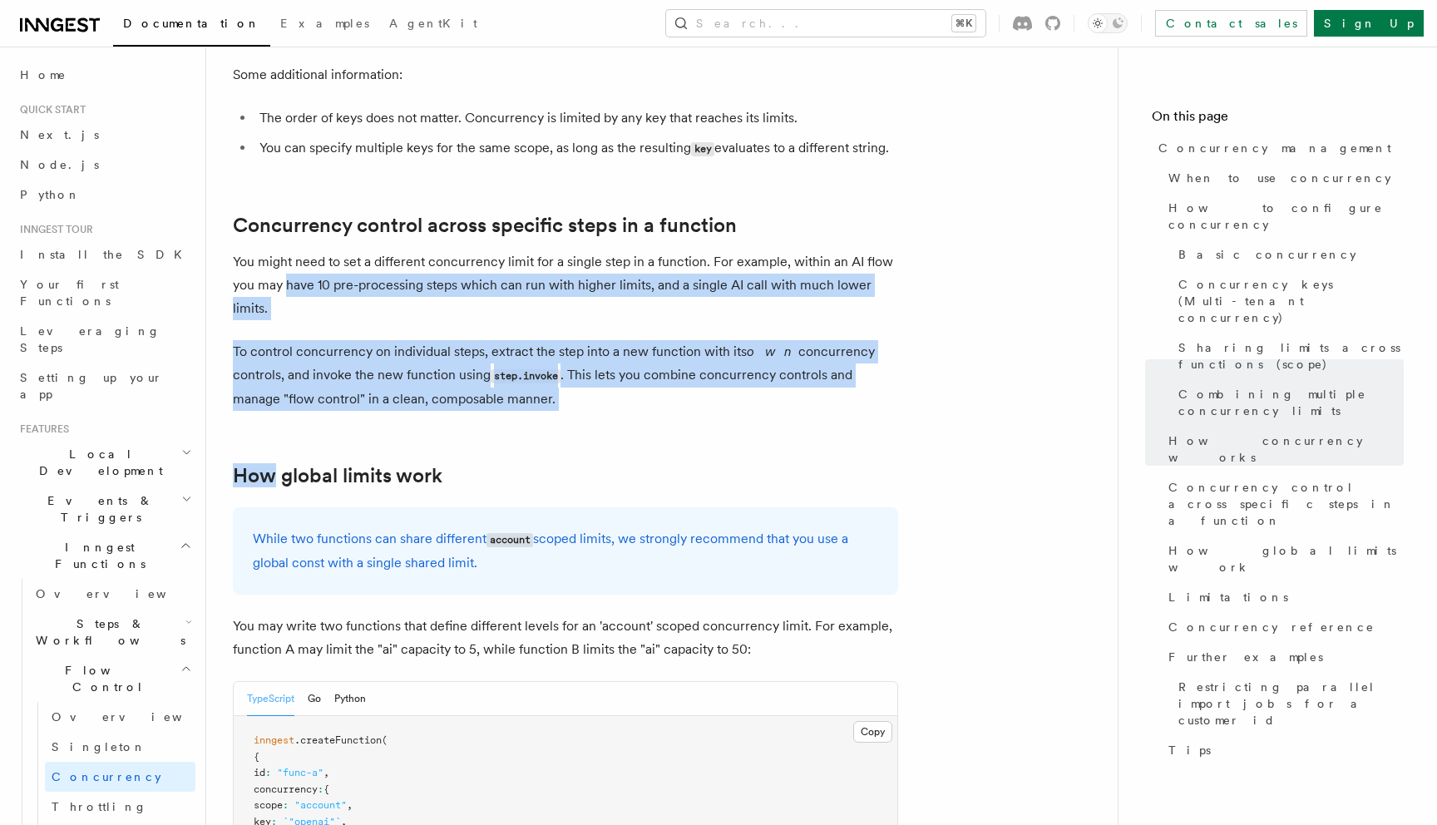
drag, startPoint x: 302, startPoint y: 333, endPoint x: 474, endPoint y: 308, distance: 173.9
click at [284, 214] on link "Concurrency control across specific steps in a function" at bounding box center [485, 225] width 504 height 23
drag, startPoint x: 284, startPoint y: 92, endPoint x: 675, endPoint y: 80, distance: 391.0
click at [675, 214] on link "Concurrency control across specific steps in a function" at bounding box center [485, 225] width 504 height 23
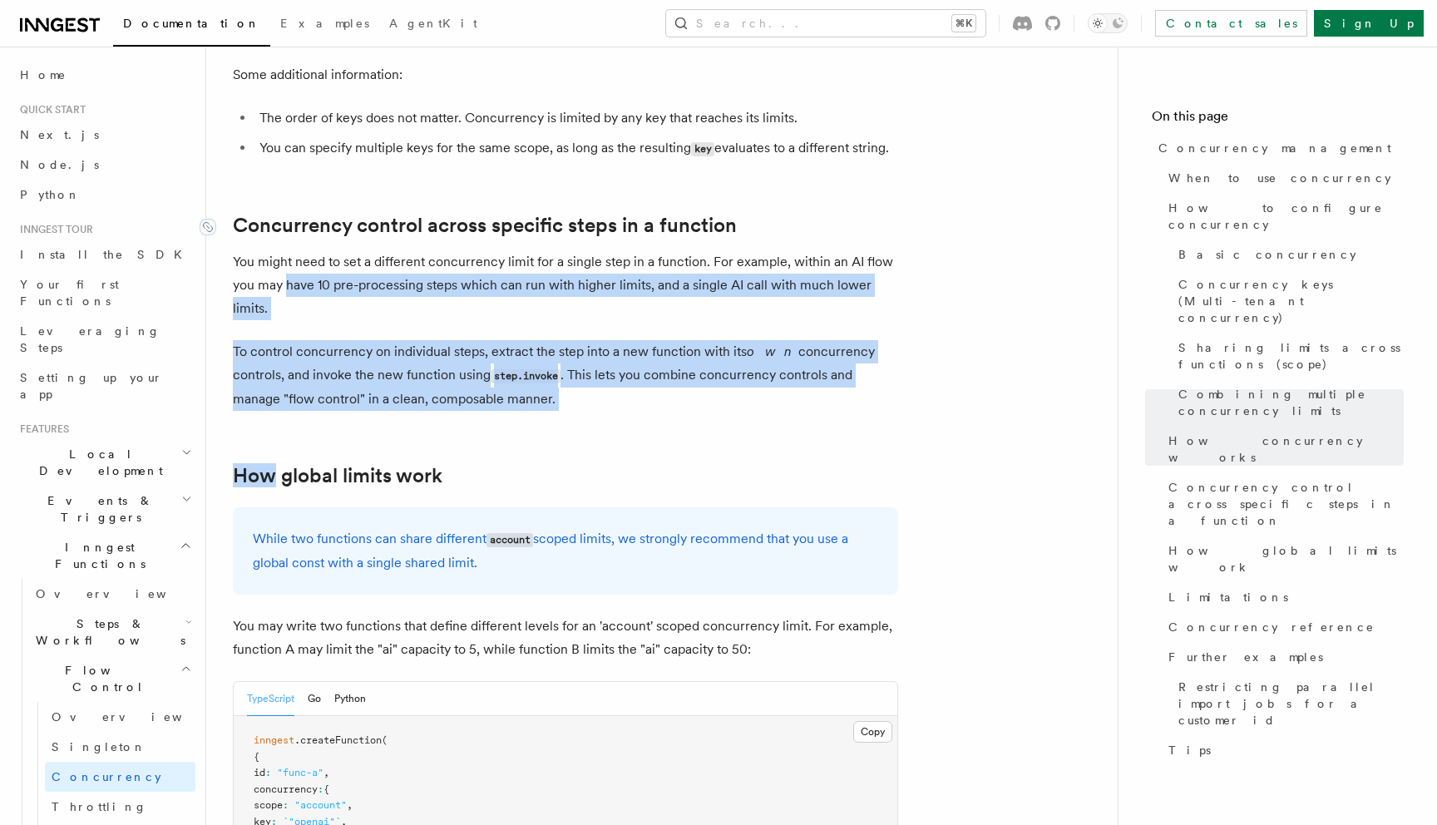
click at [708, 214] on link "Concurrency control across specific steps in a function" at bounding box center [485, 225] width 504 height 23
click at [131, 655] on h2 "Flow Control" at bounding box center [112, 678] width 166 height 47
click at [83, 539] on span "Inngest Functions" at bounding box center [96, 555] width 166 height 33
click at [58, 587] on span "Overview" at bounding box center [121, 593] width 171 height 13
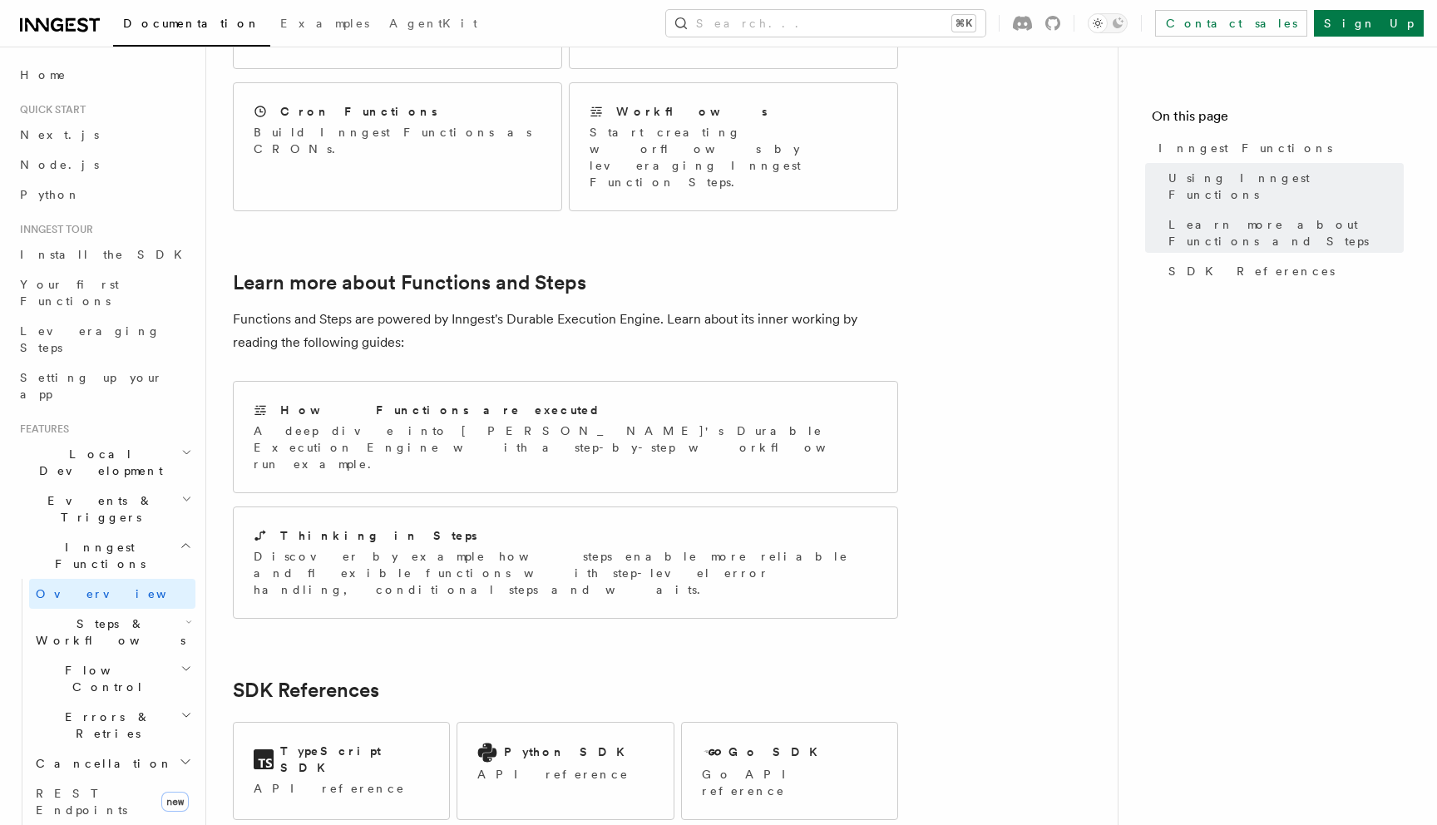
scroll to position [1160, 0]
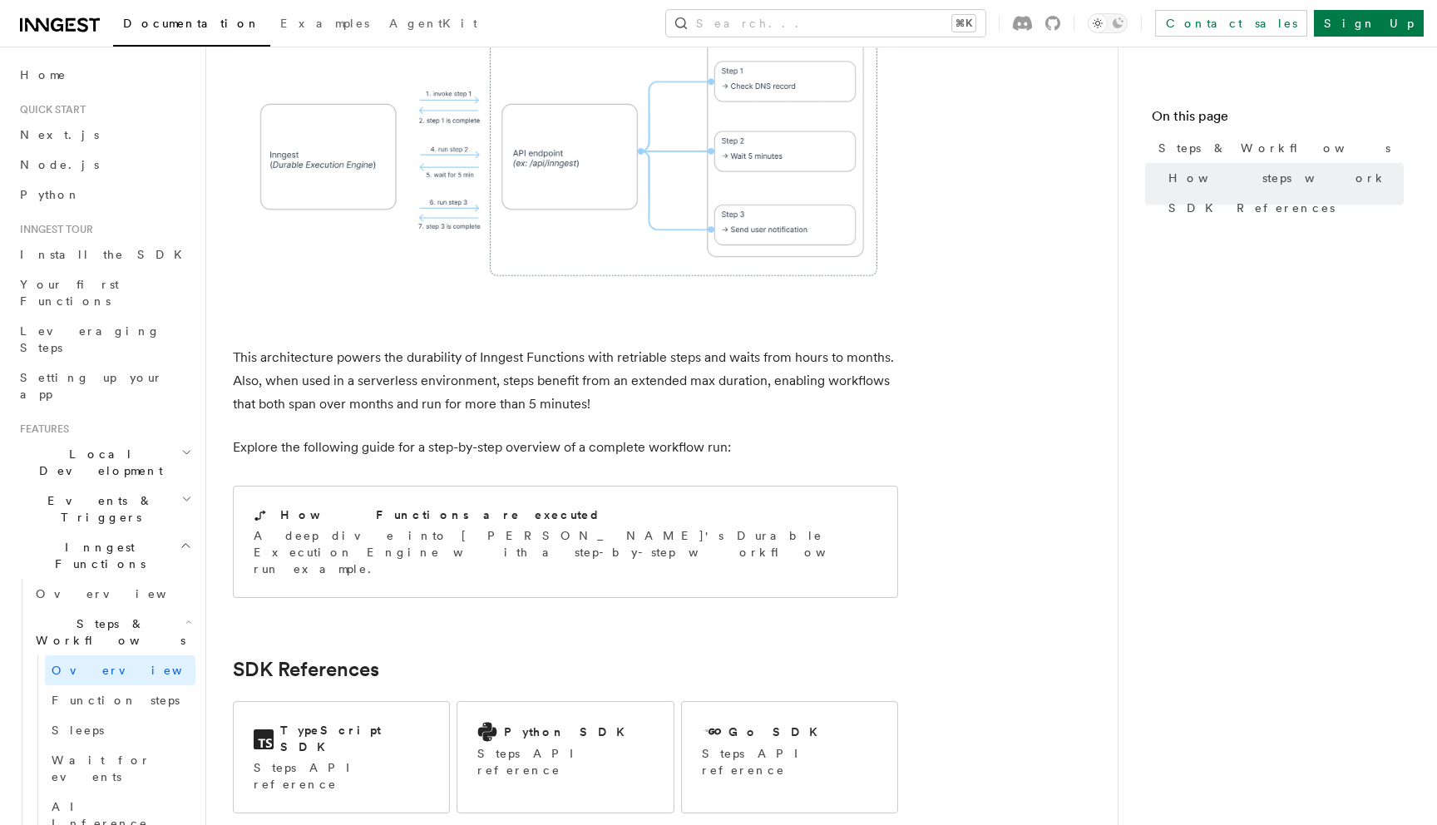
scroll to position [1602, 0]
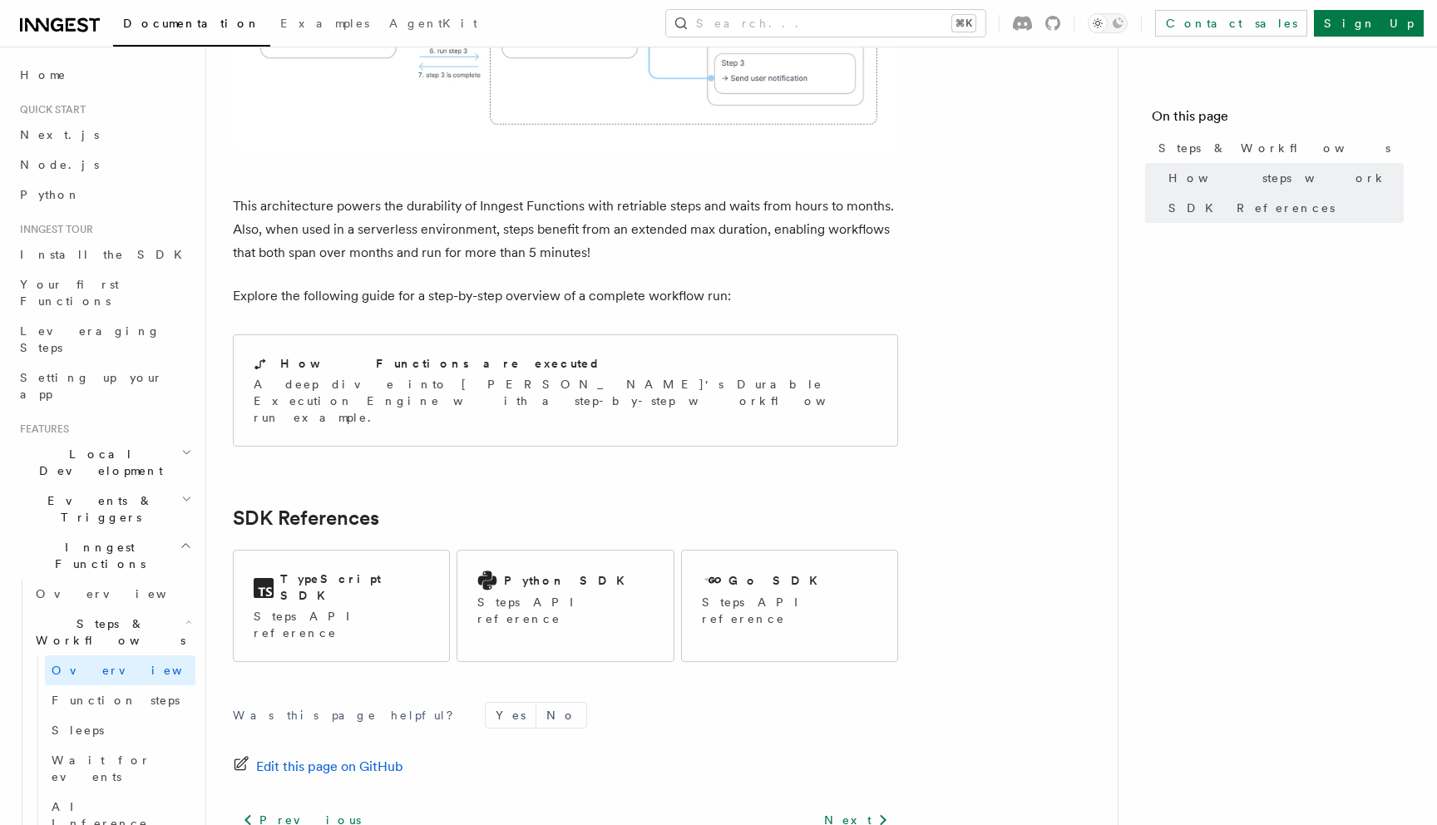
click at [862, 702] on footer "Was this page helpful? Yes No Edit this page on GitHub Previous Overview Next F…" at bounding box center [565, 820] width 665 height 237
click at [856, 805] on link "Next" at bounding box center [856, 820] width 84 height 30
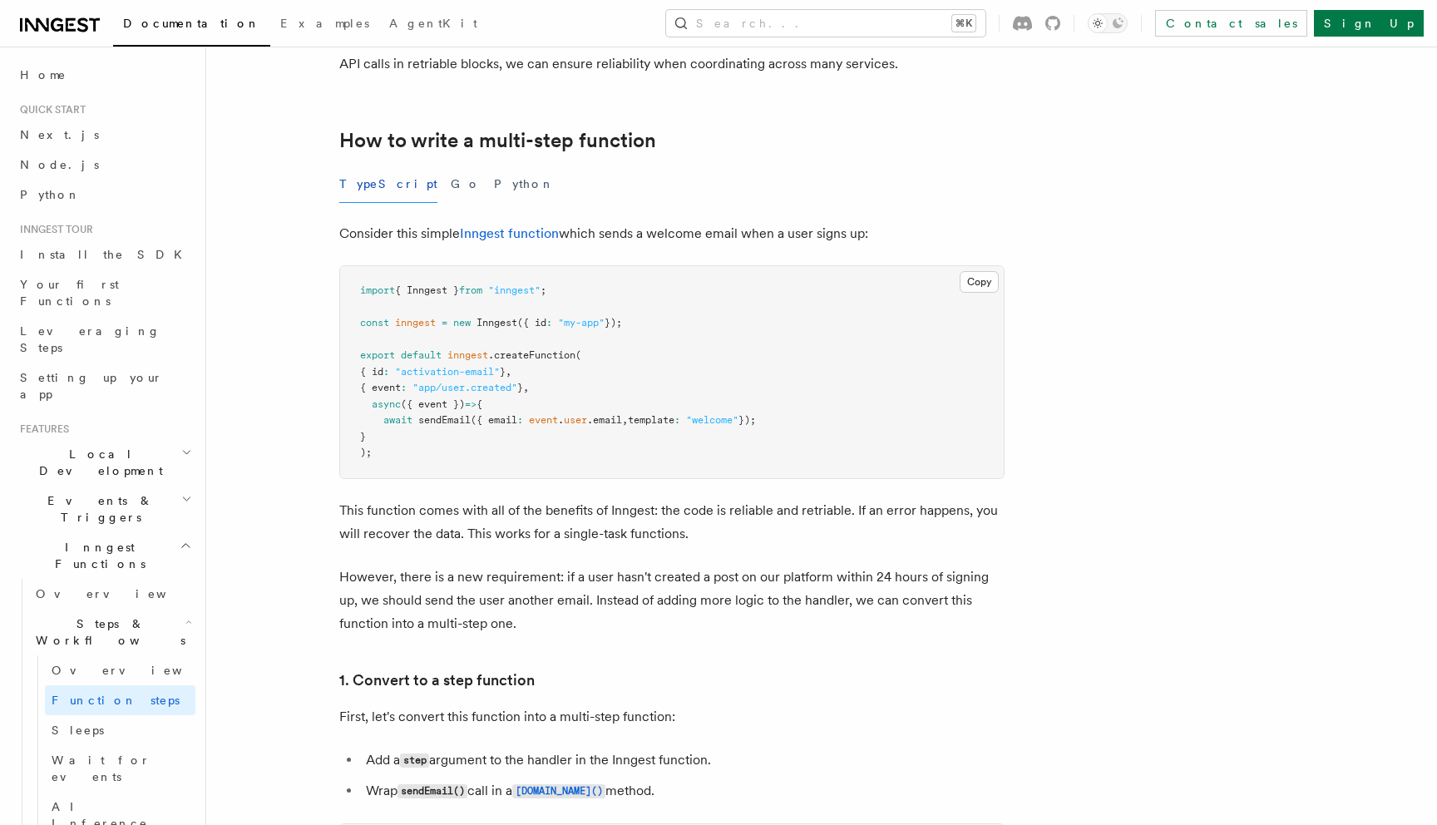
scroll to position [471, 0]
click at [753, 188] on div "TypeScript Go Python" at bounding box center [671, 185] width 665 height 37
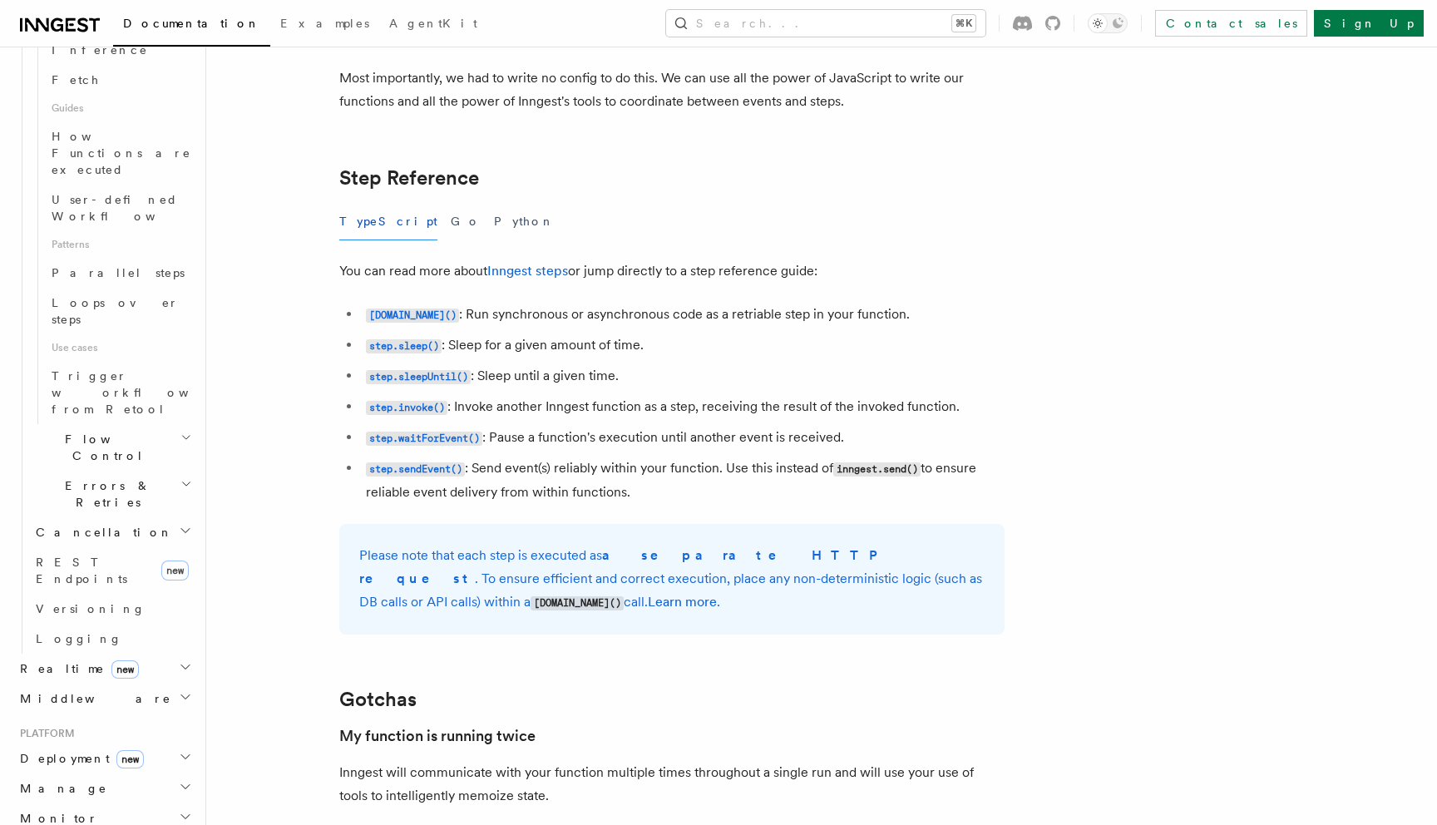
scroll to position [981, 0]
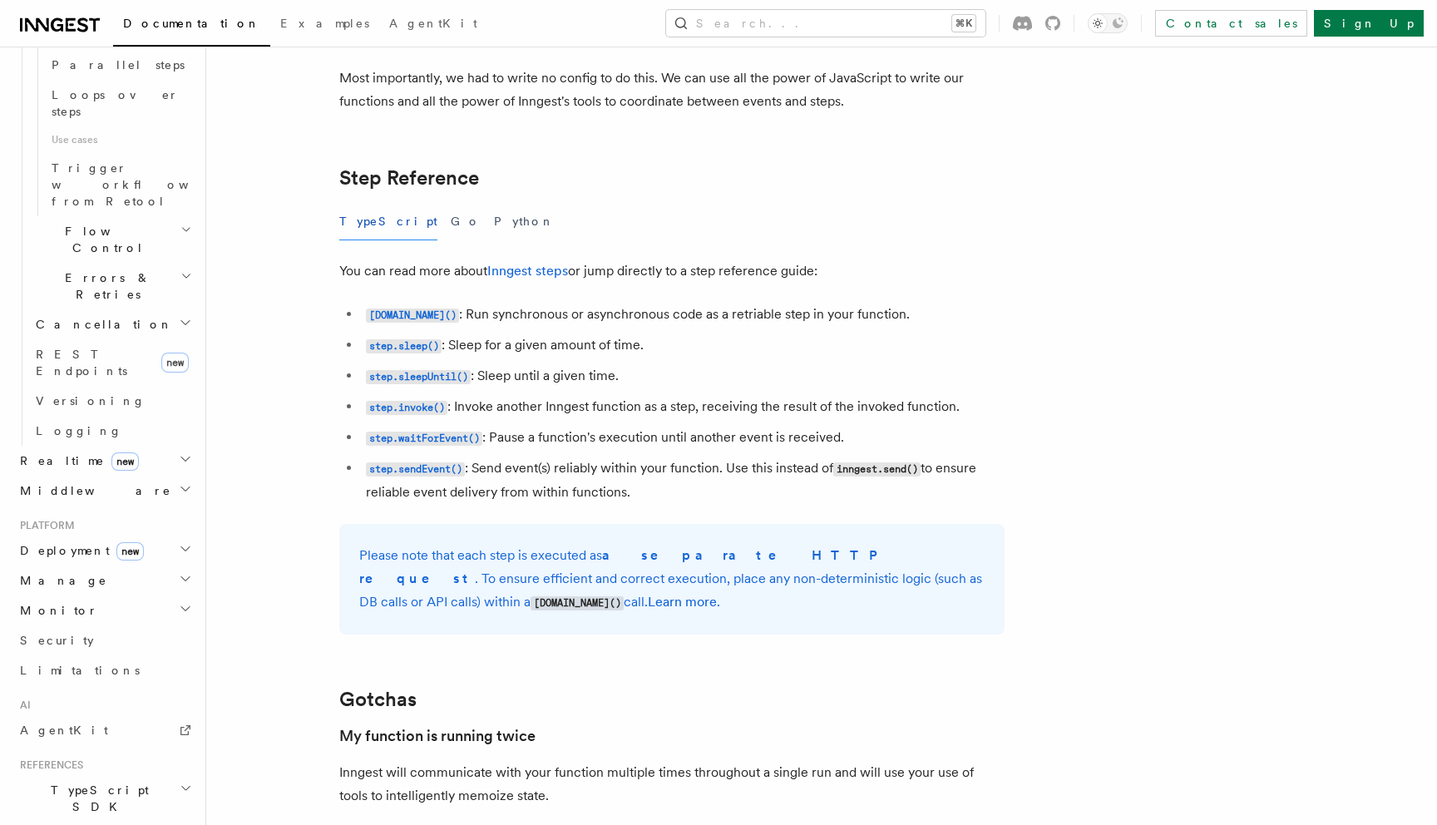
click at [96, 782] on span "TypeScript SDK" at bounding box center [96, 798] width 166 height 33
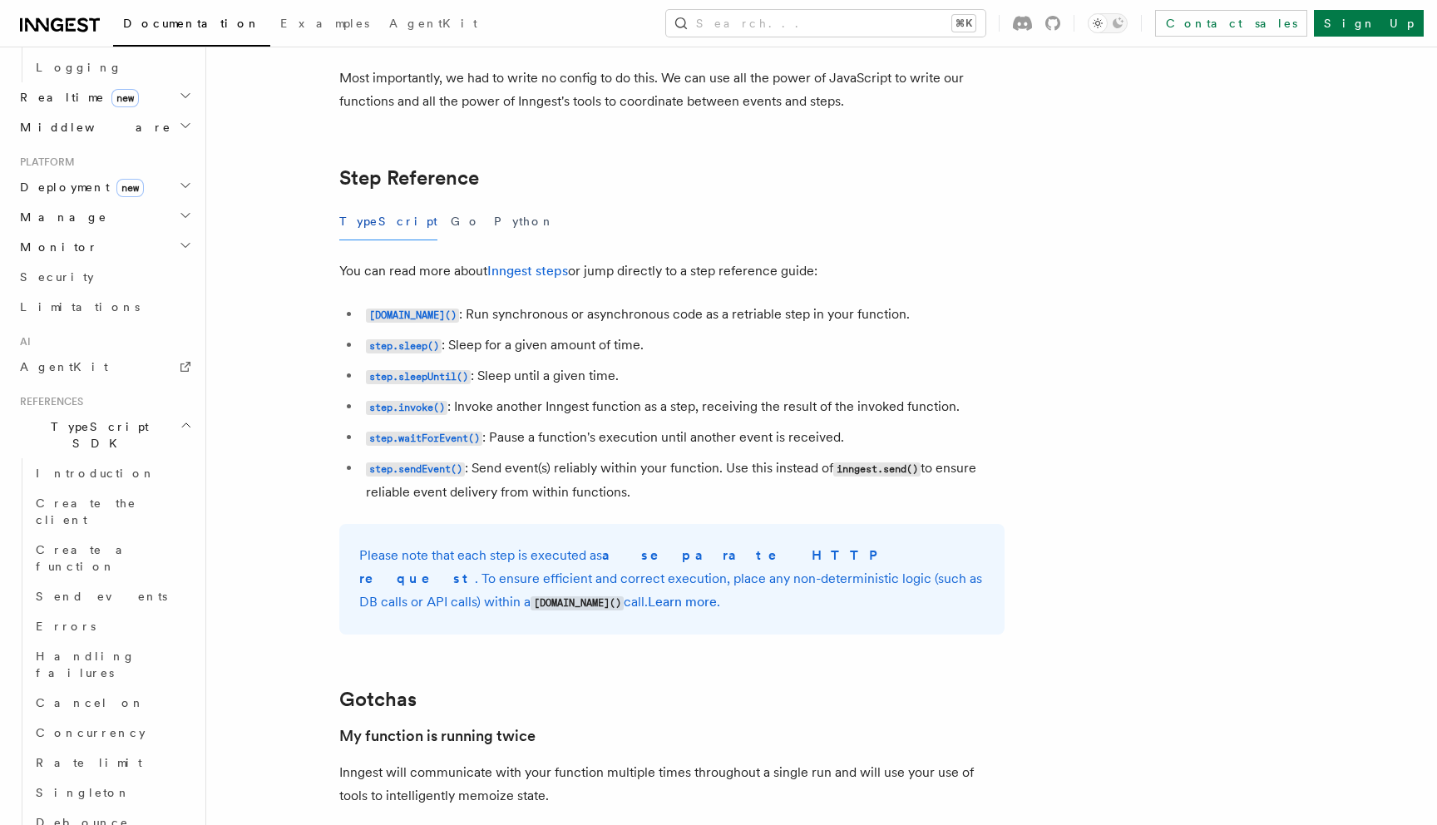
scroll to position [1350, 0]
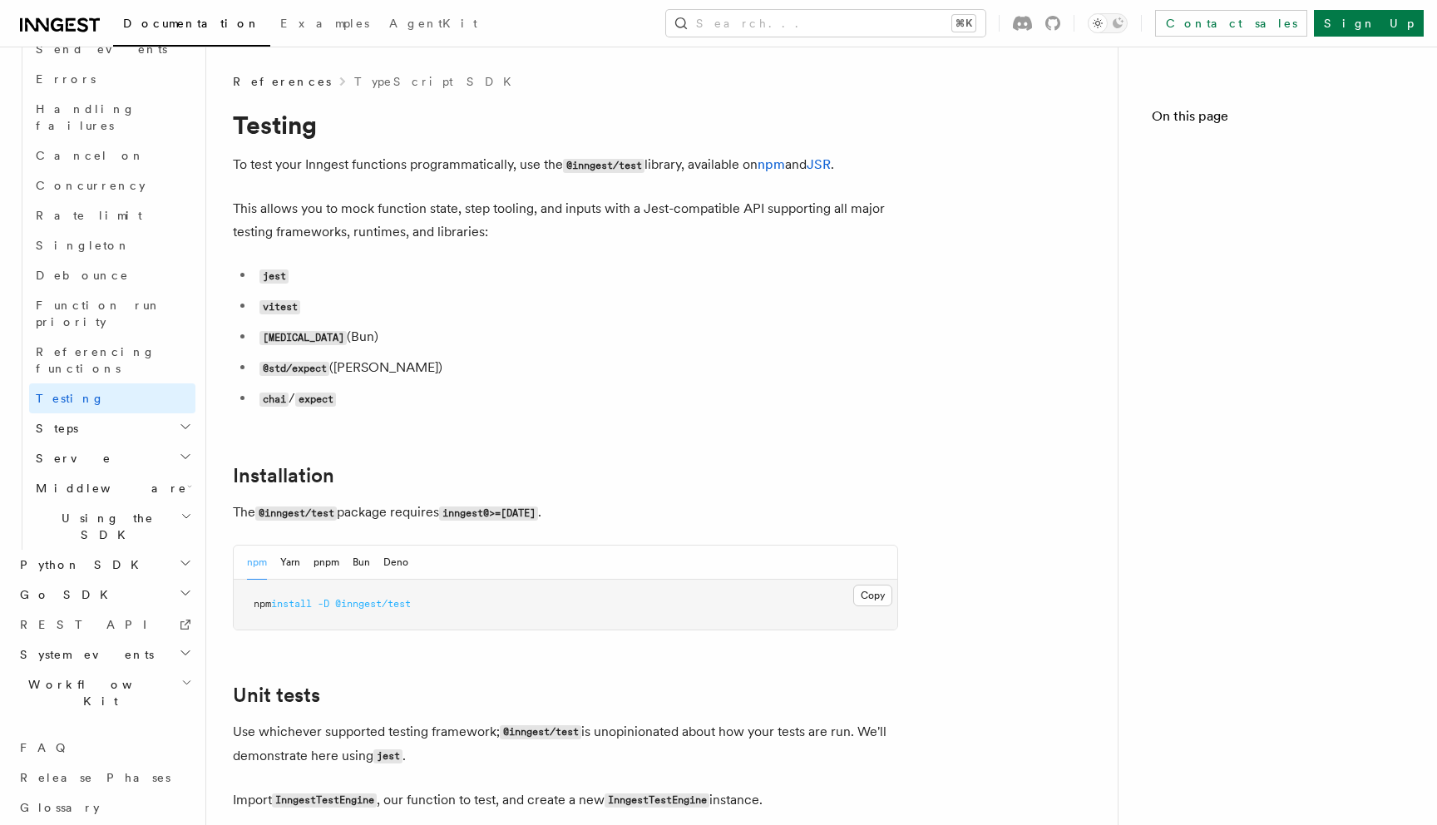
scroll to position [1078, 0]
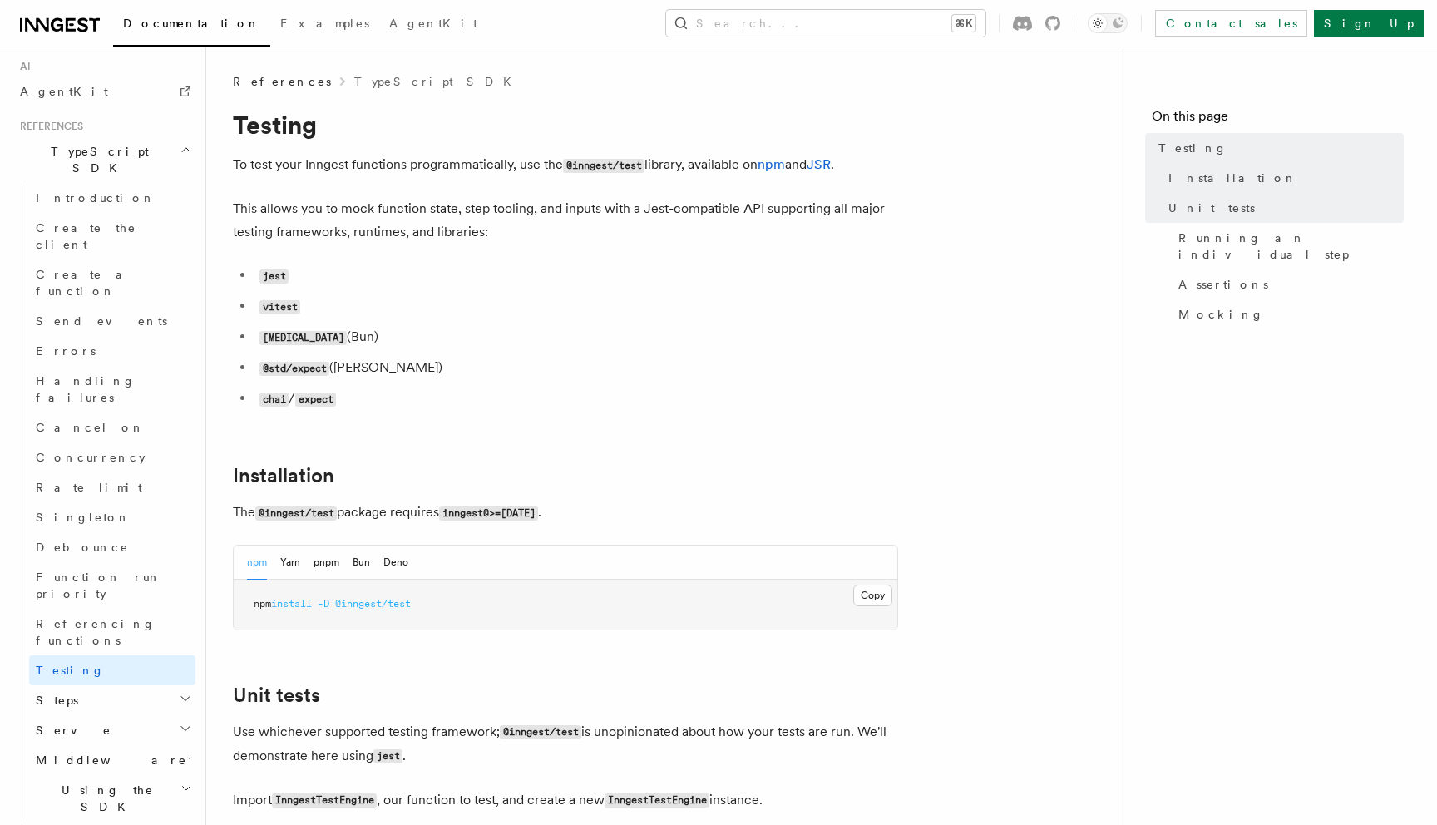
click at [642, 389] on li "chai / expect" at bounding box center [576, 399] width 644 height 24
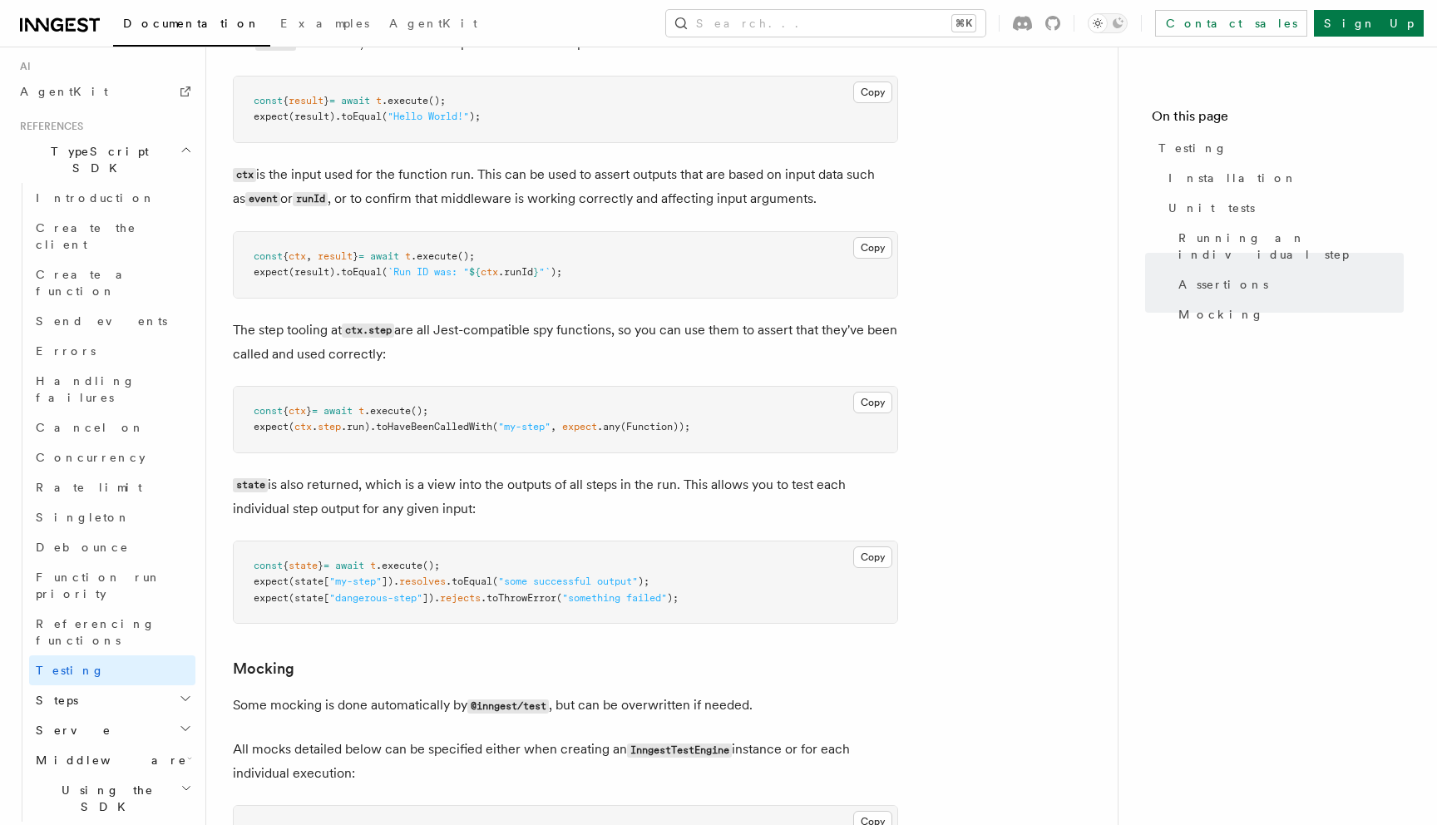
scroll to position [2154, 0]
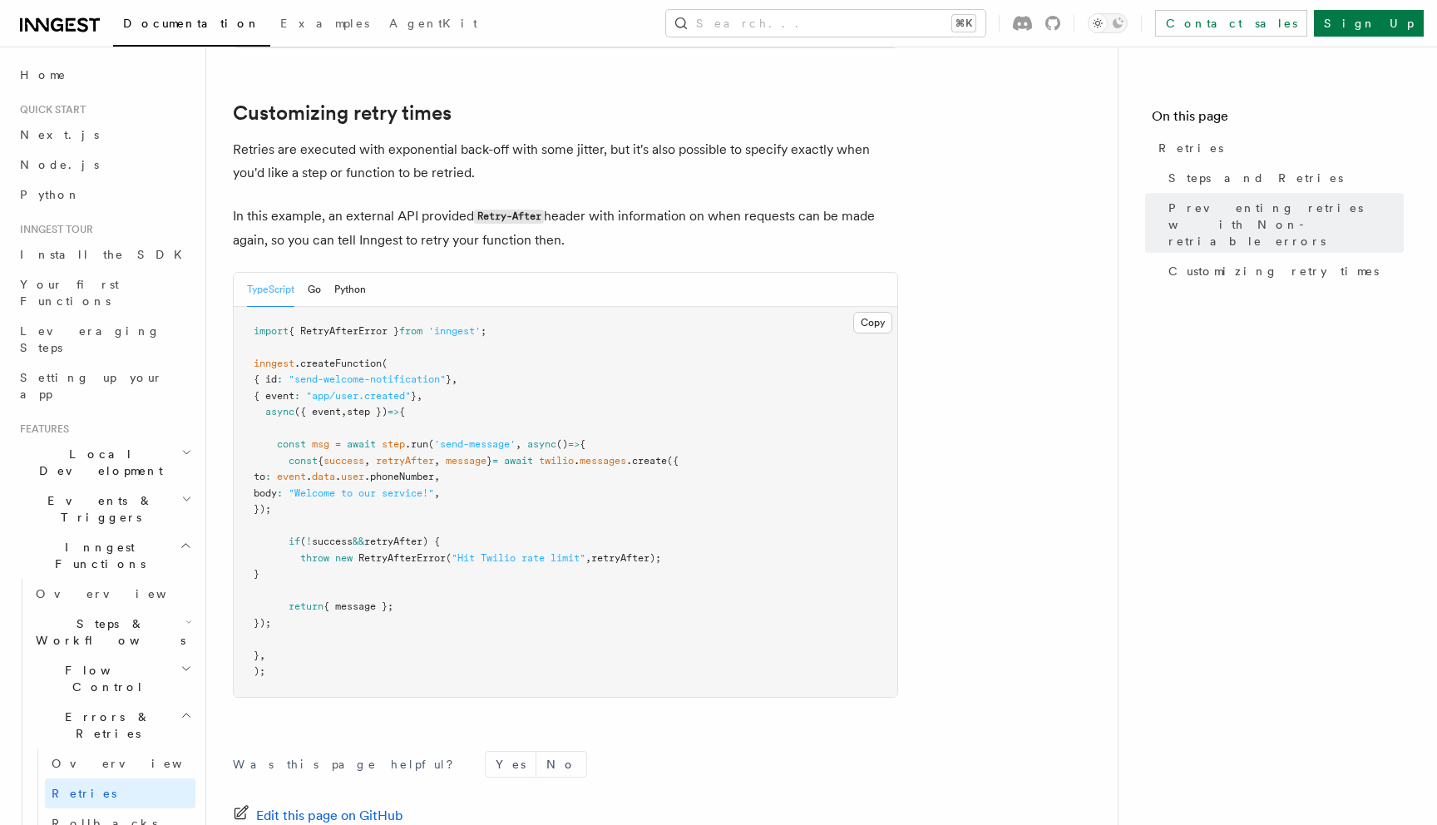
scroll to position [2150, 0]
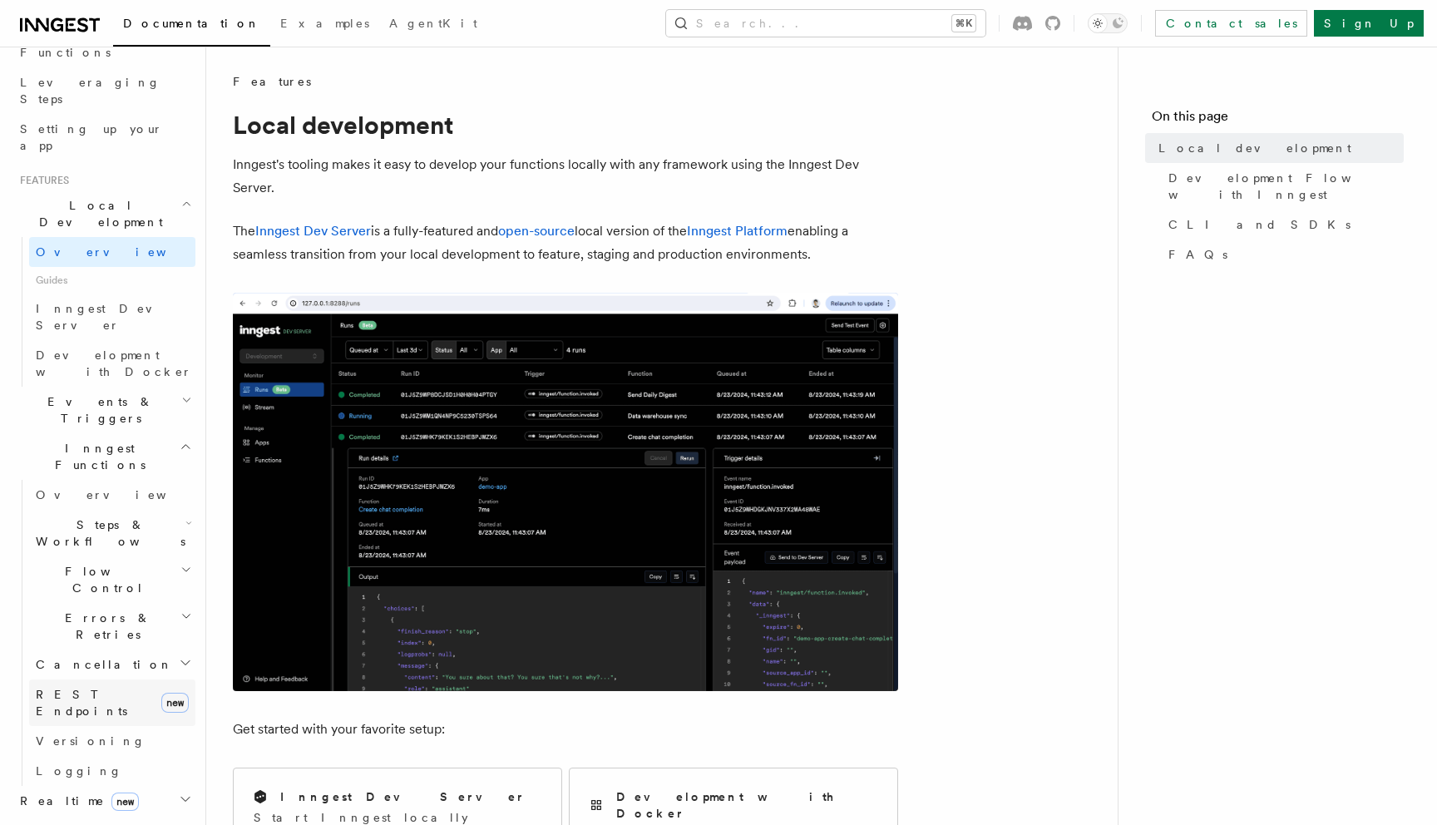
scroll to position [655, 0]
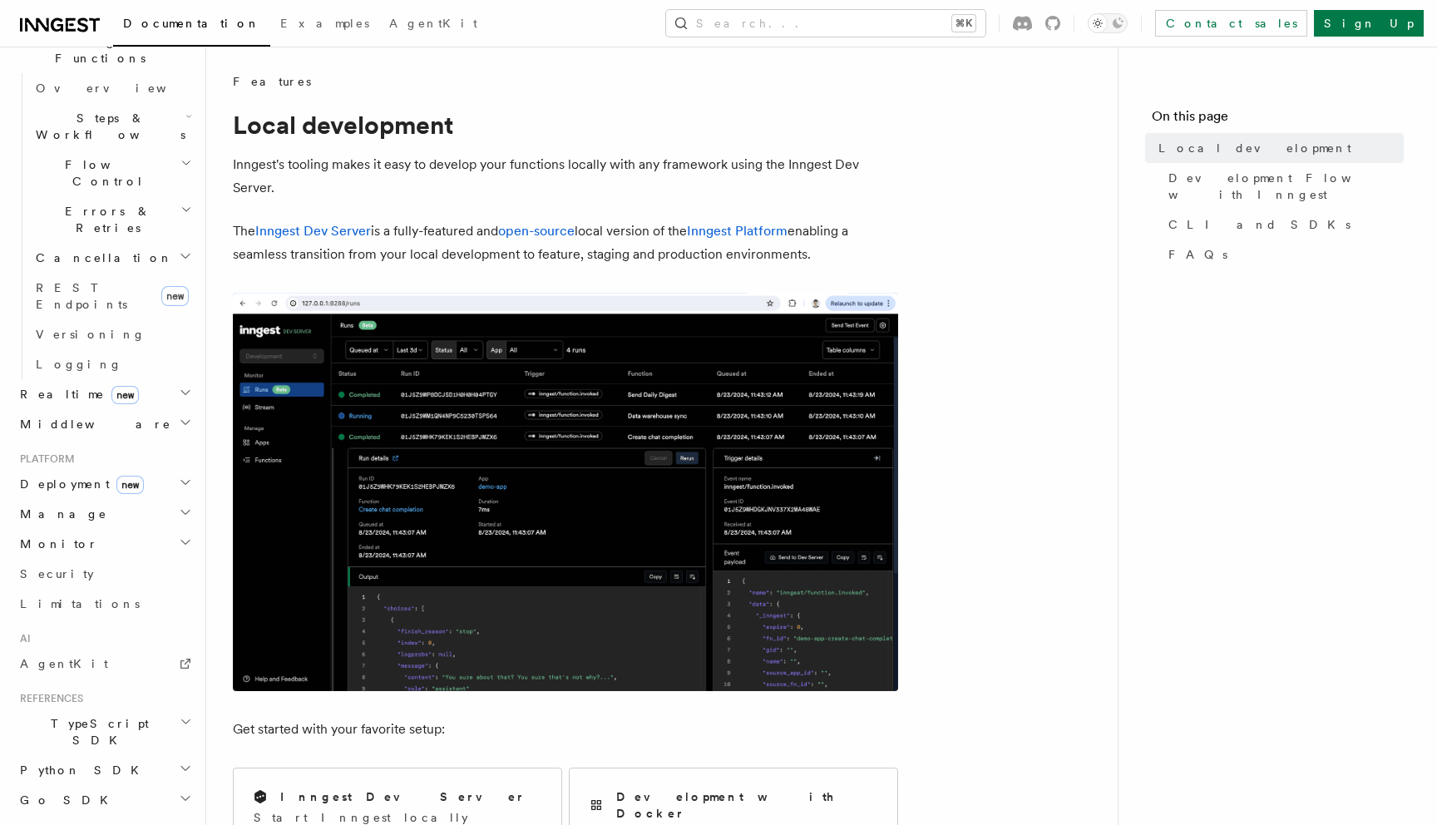
click at [91, 715] on span "TypeScript SDK" at bounding box center [96, 731] width 166 height 33
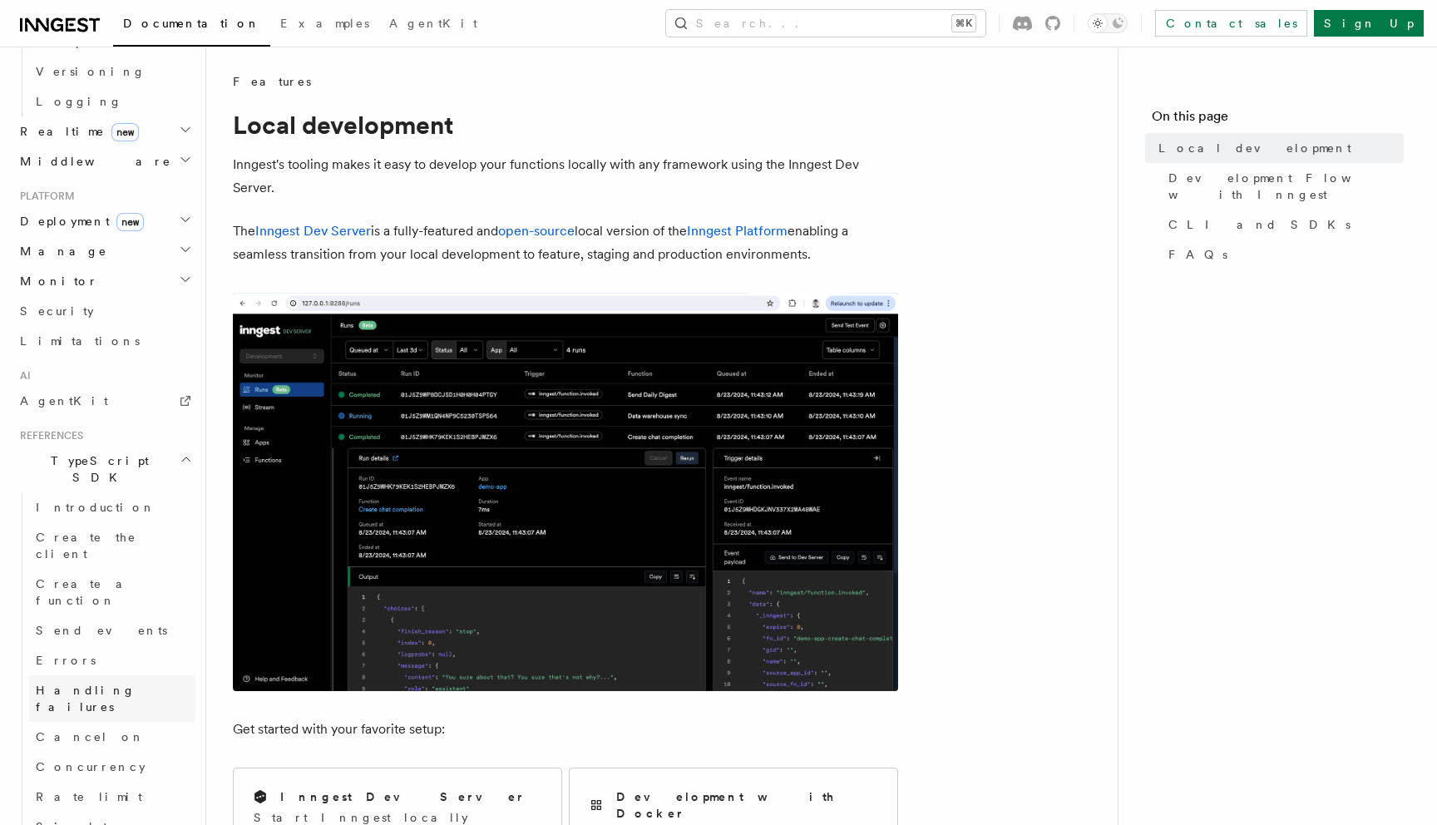
scroll to position [922, 0]
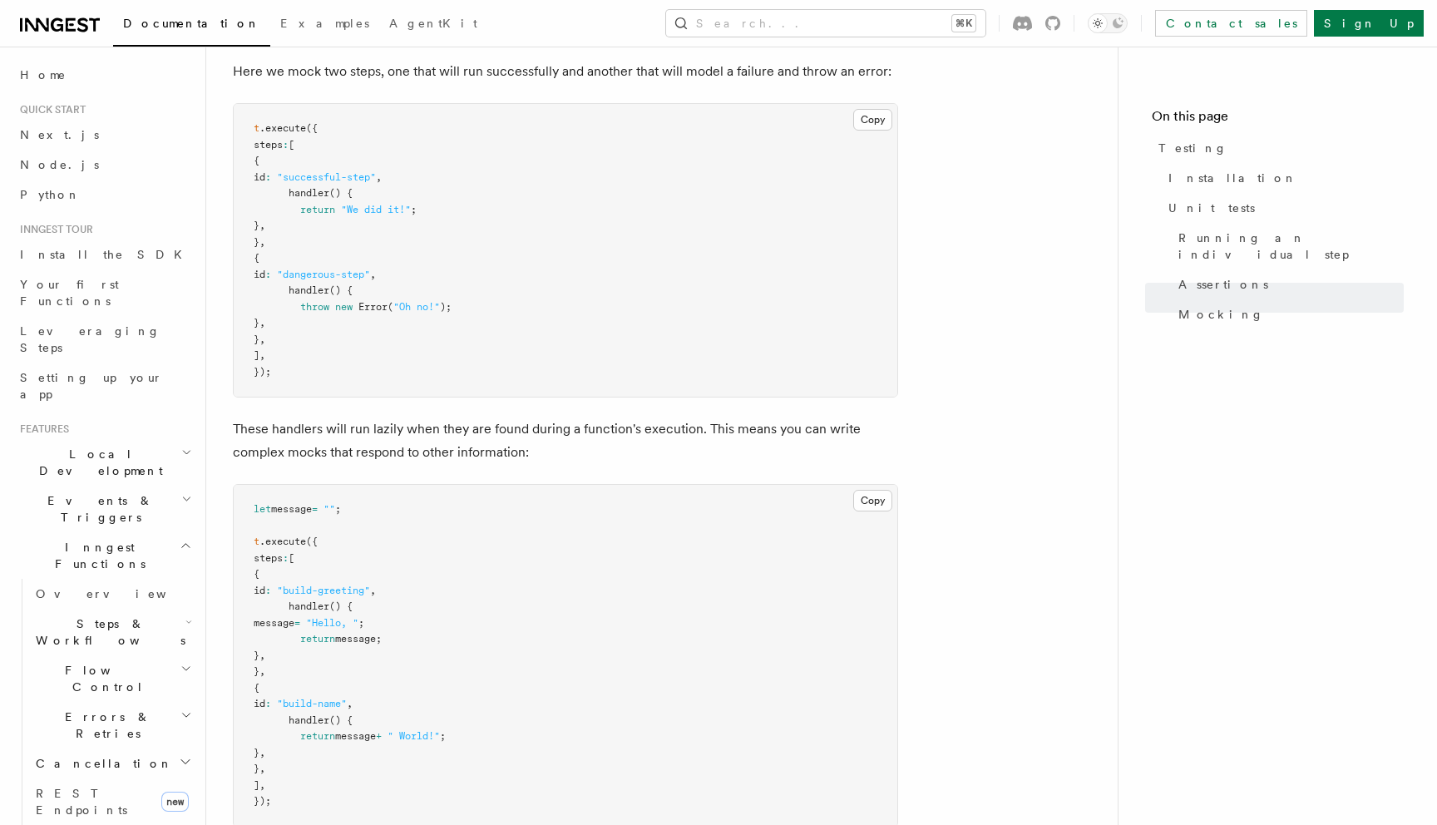
scroll to position [3903, 0]
